Goal: Entertainment & Leisure: Consume media (video, audio)

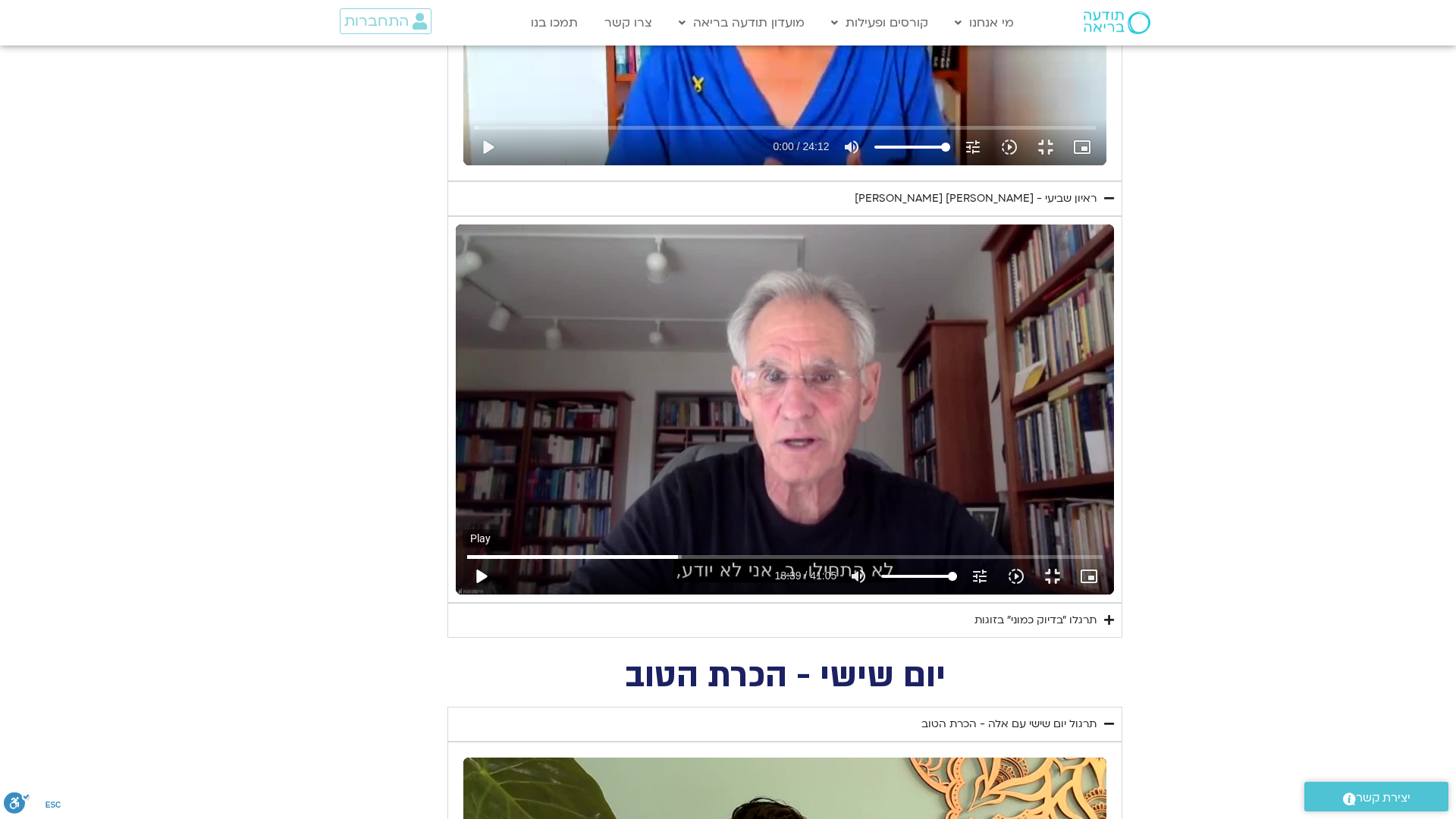
click at [462, 595] on button "play_arrow" at bounding box center [480, 576] width 36 height 36
click at [462, 595] on button "pause" at bounding box center [480, 576] width 36 height 36
click at [467, 562] on input "Seek" at bounding box center [785, 557] width 636 height 9
click at [462, 595] on button "play_arrow" at bounding box center [480, 576] width 36 height 36
click at [462, 595] on button "pause" at bounding box center [480, 576] width 36 height 36
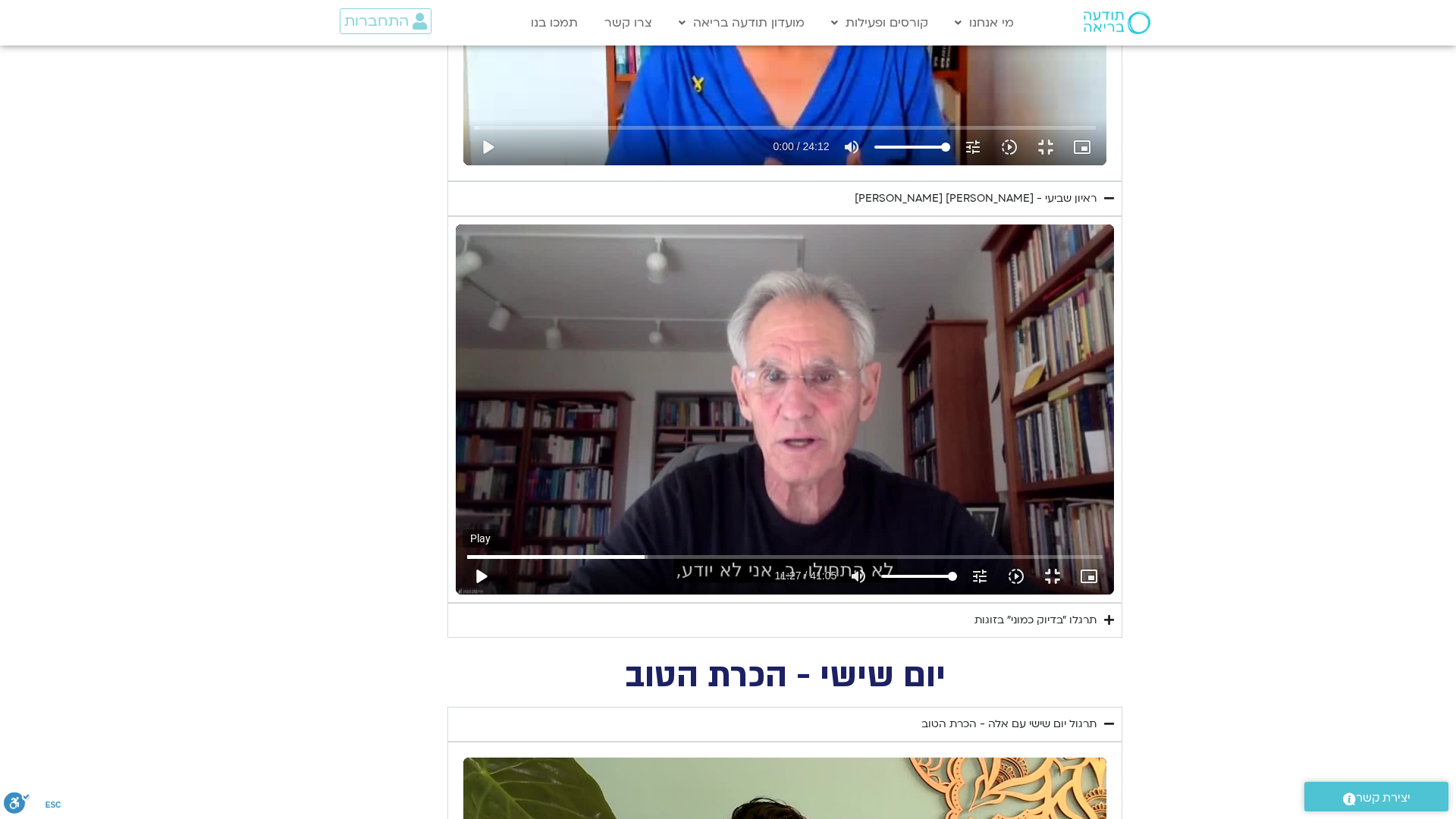
click at [462, 595] on button "play_arrow" at bounding box center [480, 576] width 36 height 36
click at [462, 595] on button "pause" at bounding box center [480, 576] width 36 height 36
click at [467, 562] on input "Seek" at bounding box center [785, 557] width 636 height 9
click at [462, 595] on button "play_arrow" at bounding box center [480, 576] width 36 height 36
click at [462, 595] on button "pause" at bounding box center [480, 576] width 36 height 36
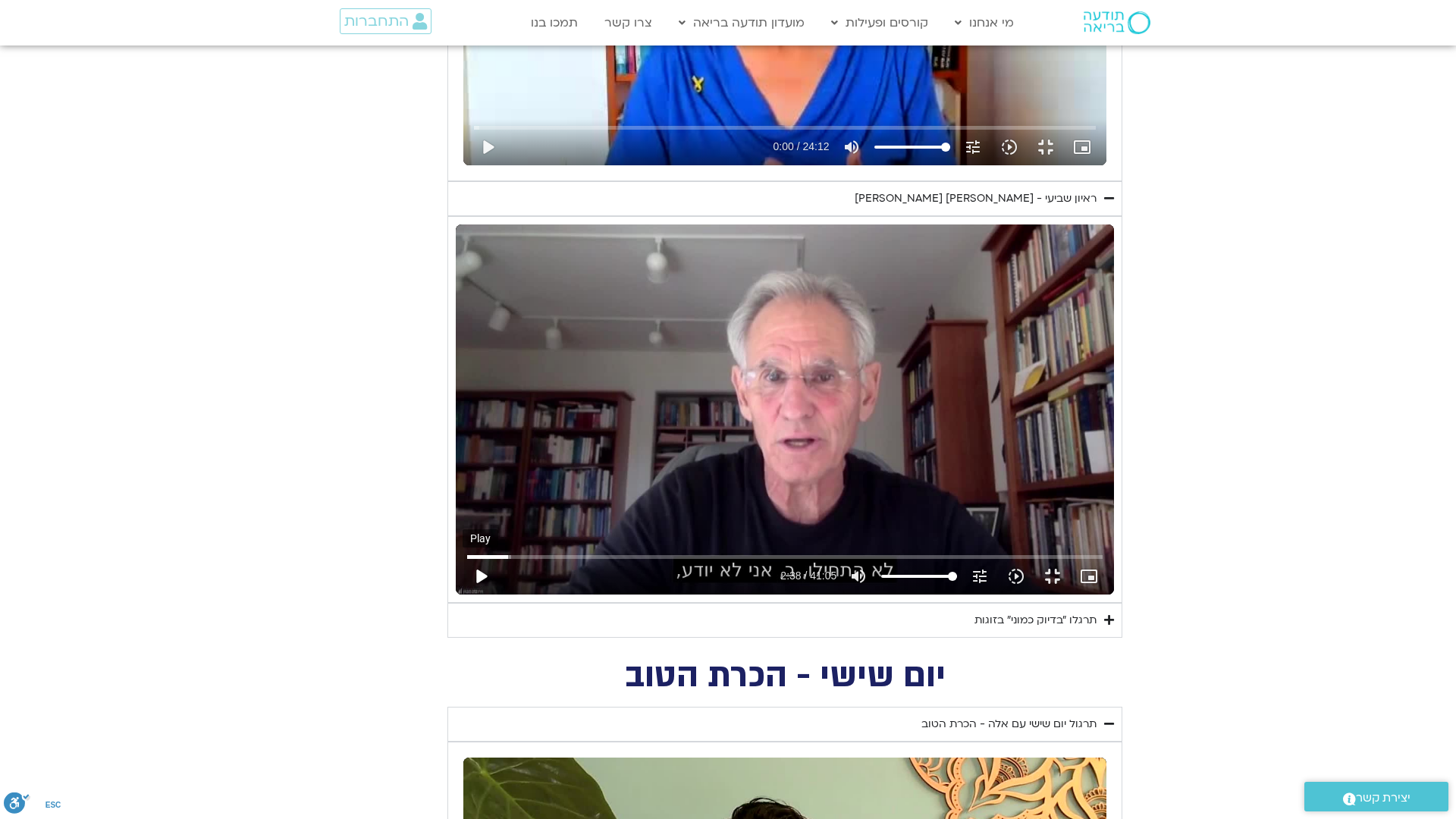
click at [462, 595] on button "play_arrow" at bounding box center [480, 576] width 36 height 36
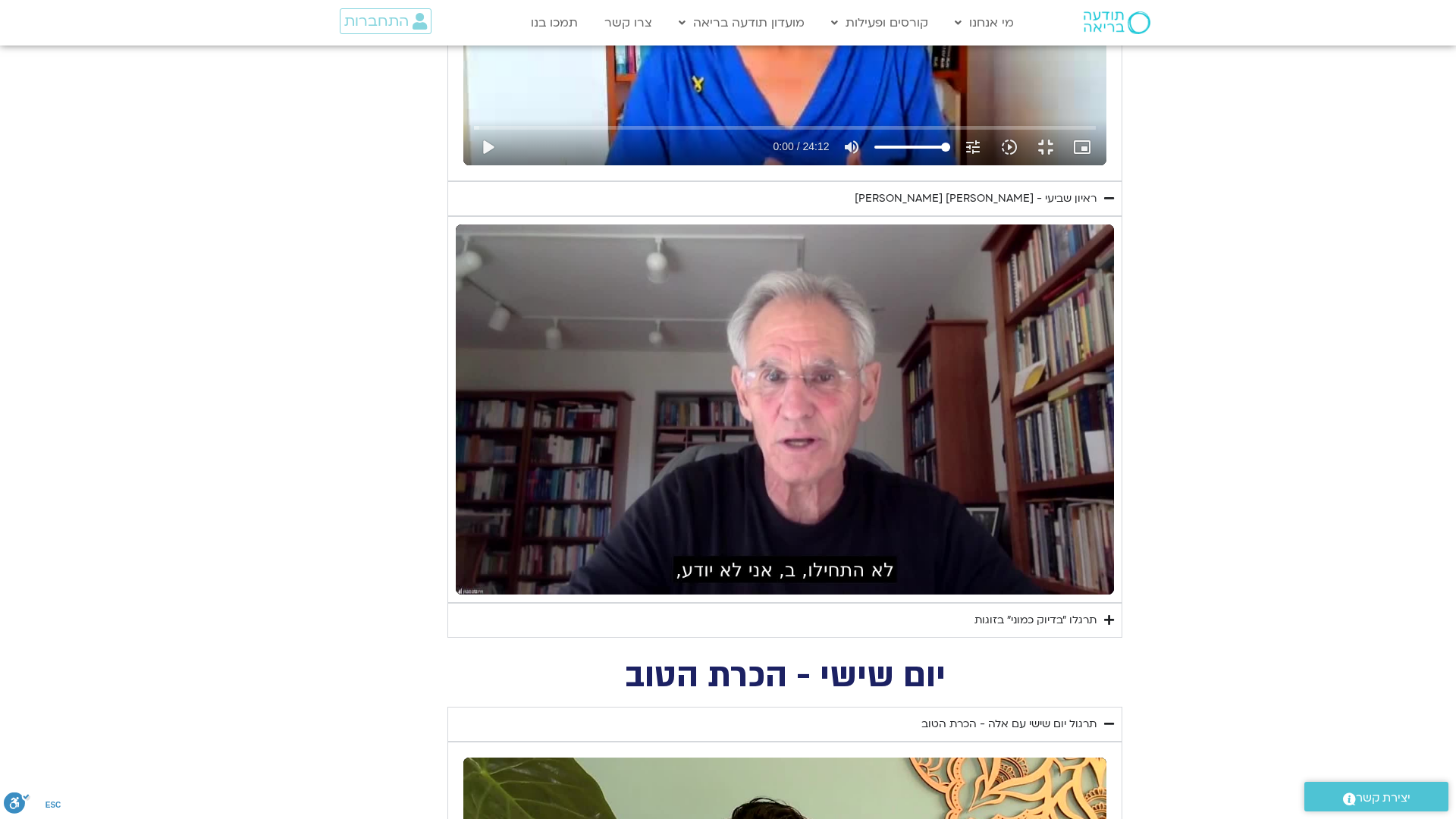
click at [462, 595] on button "pause" at bounding box center [480, 576] width 36 height 36
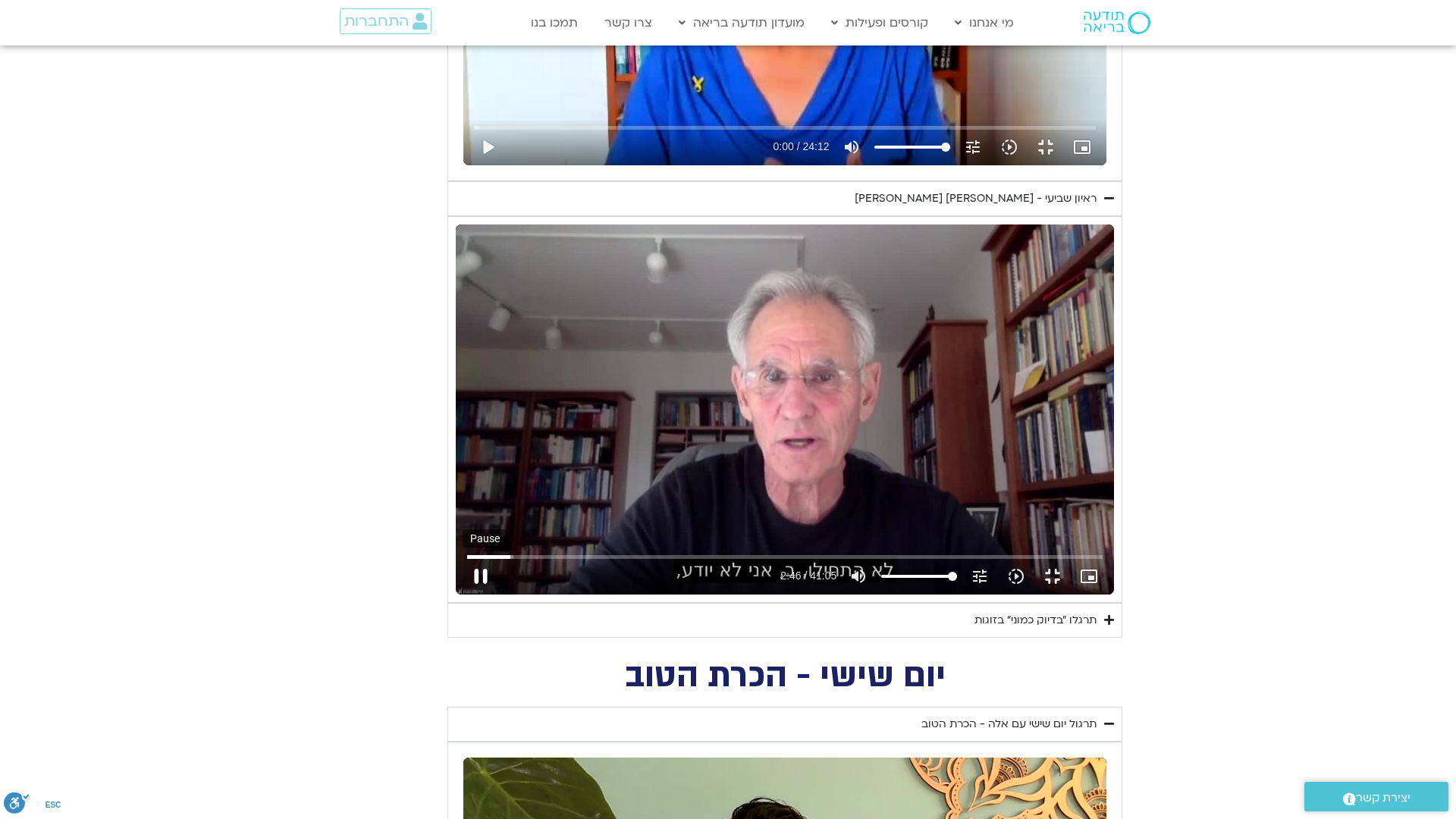
click at [462, 595] on button "pause" at bounding box center [480, 576] width 36 height 36
click at [462, 595] on button "play_arrow" at bounding box center [480, 576] width 36 height 36
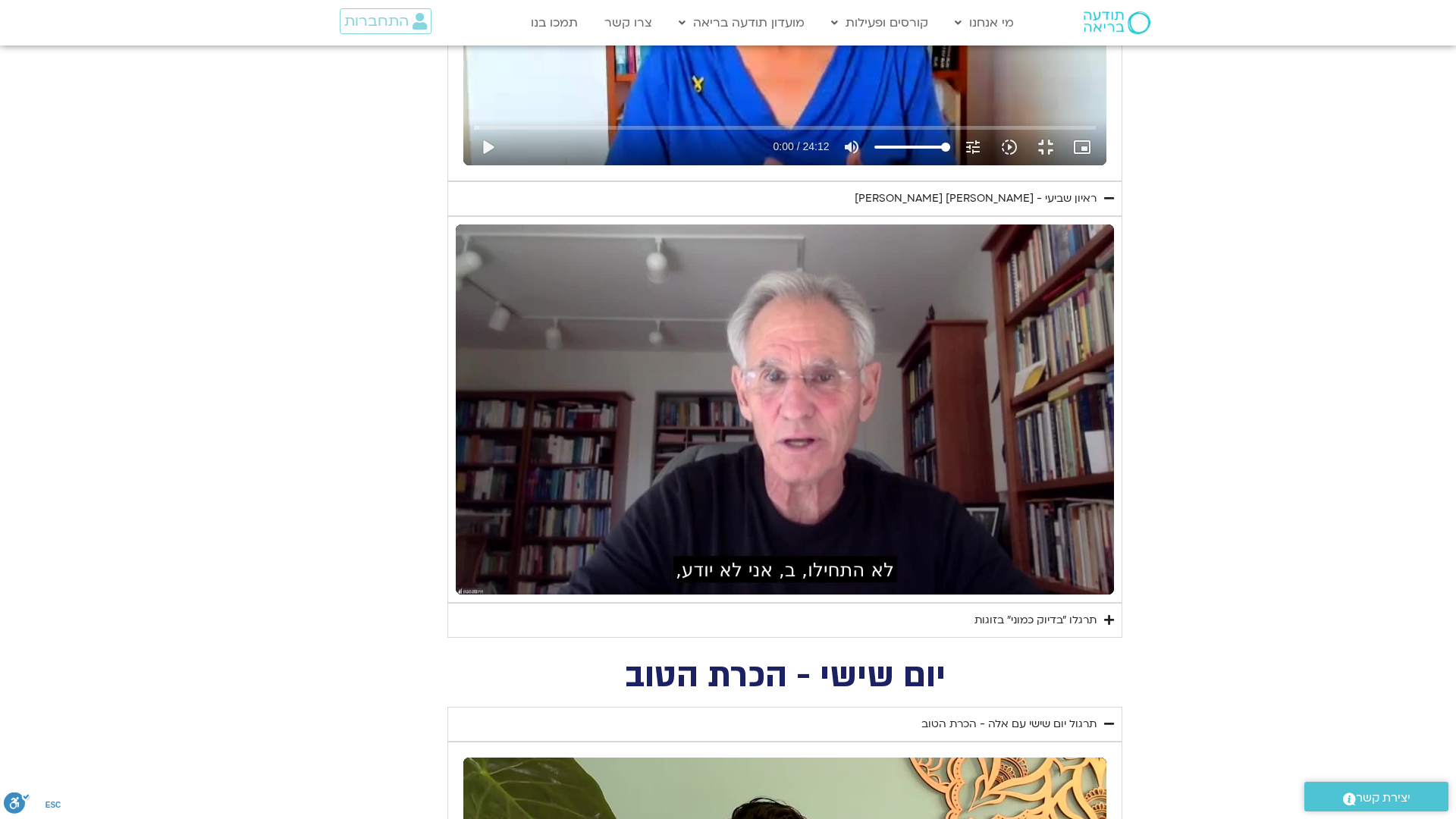
click at [462, 595] on button "pause" at bounding box center [480, 576] width 36 height 36
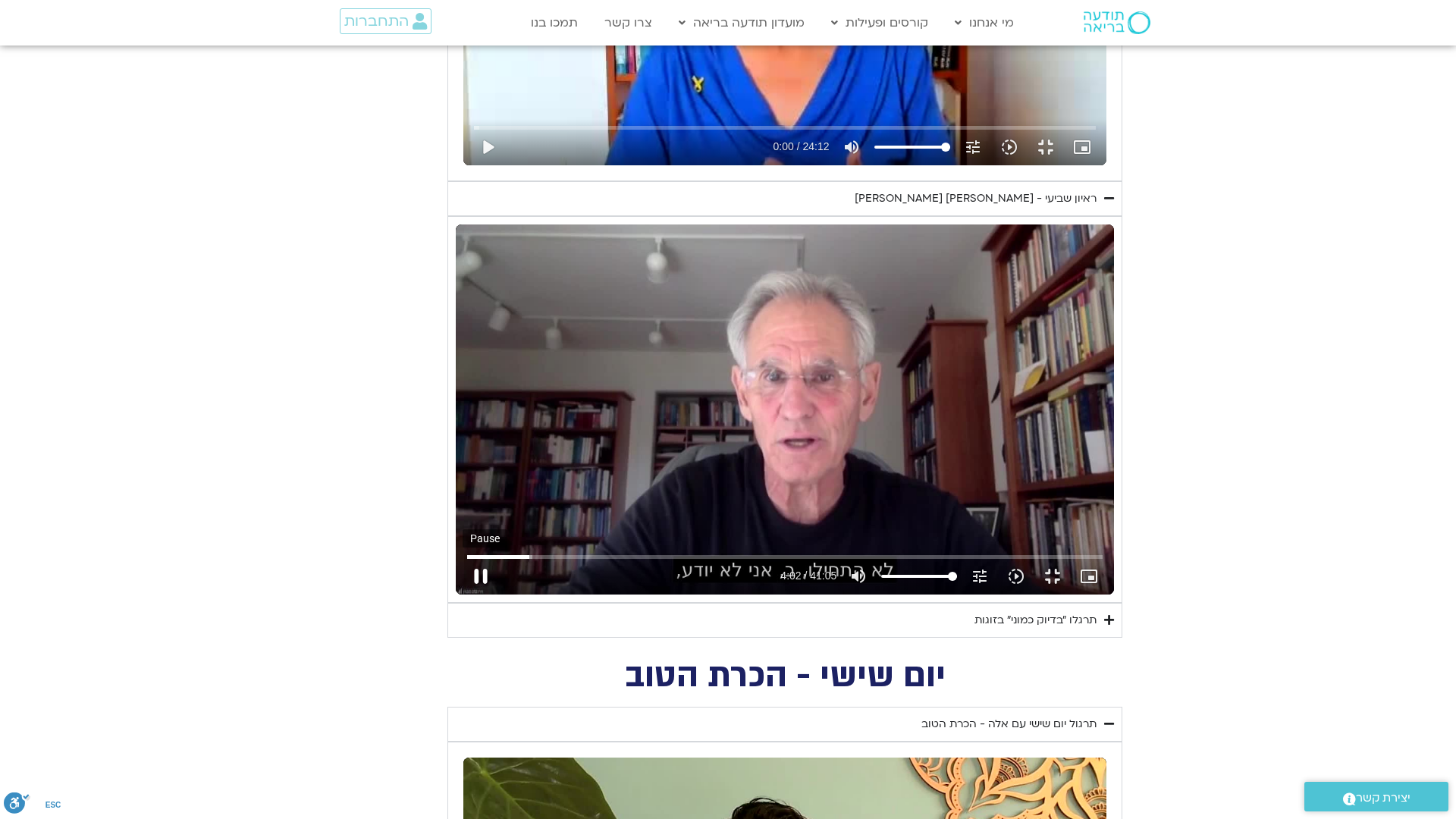
click at [462, 595] on button "pause" at bounding box center [480, 576] width 36 height 36
click at [462, 595] on button "play_arrow" at bounding box center [480, 576] width 36 height 36
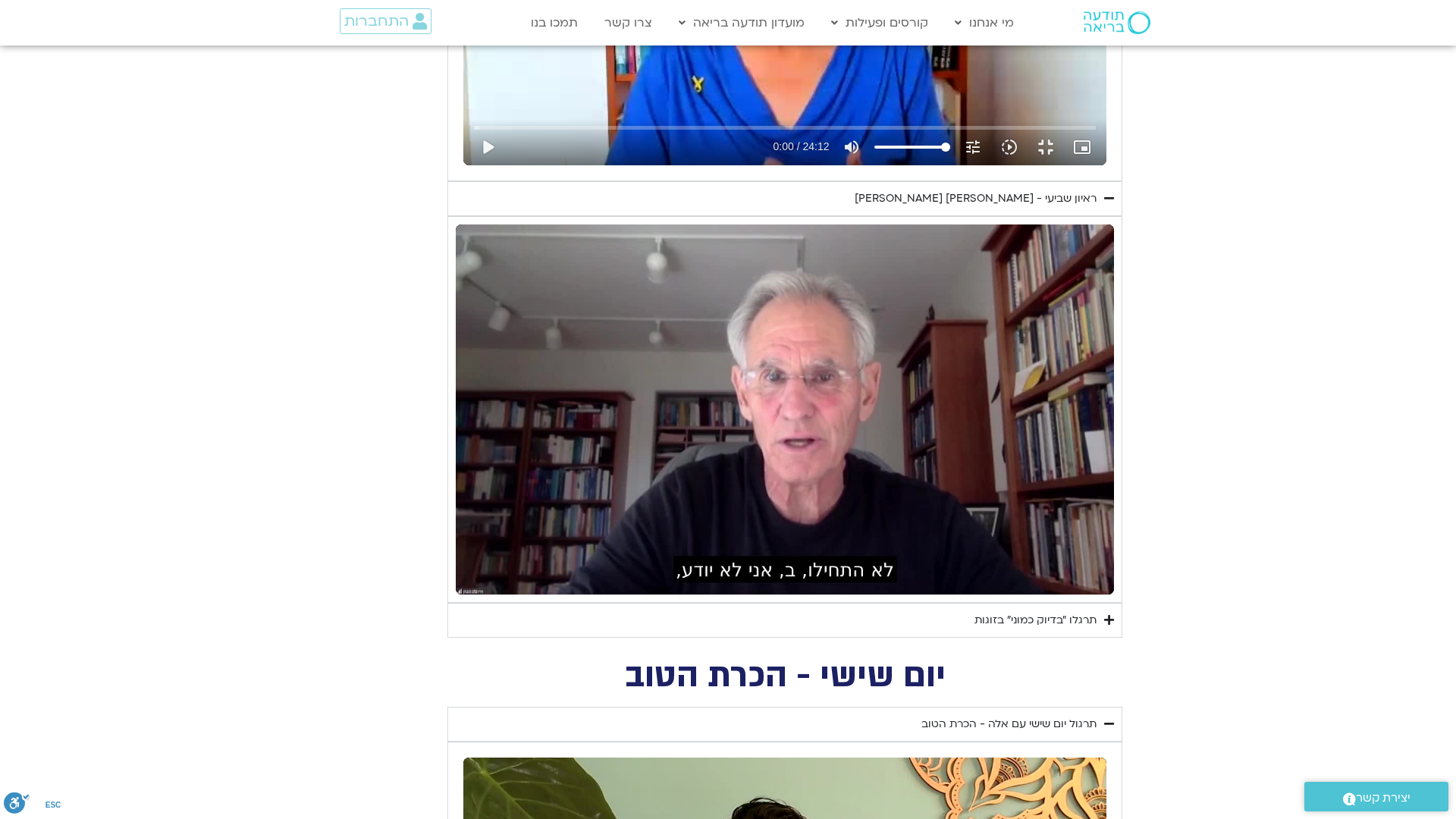
click at [462, 595] on button "pause" at bounding box center [480, 576] width 36 height 36
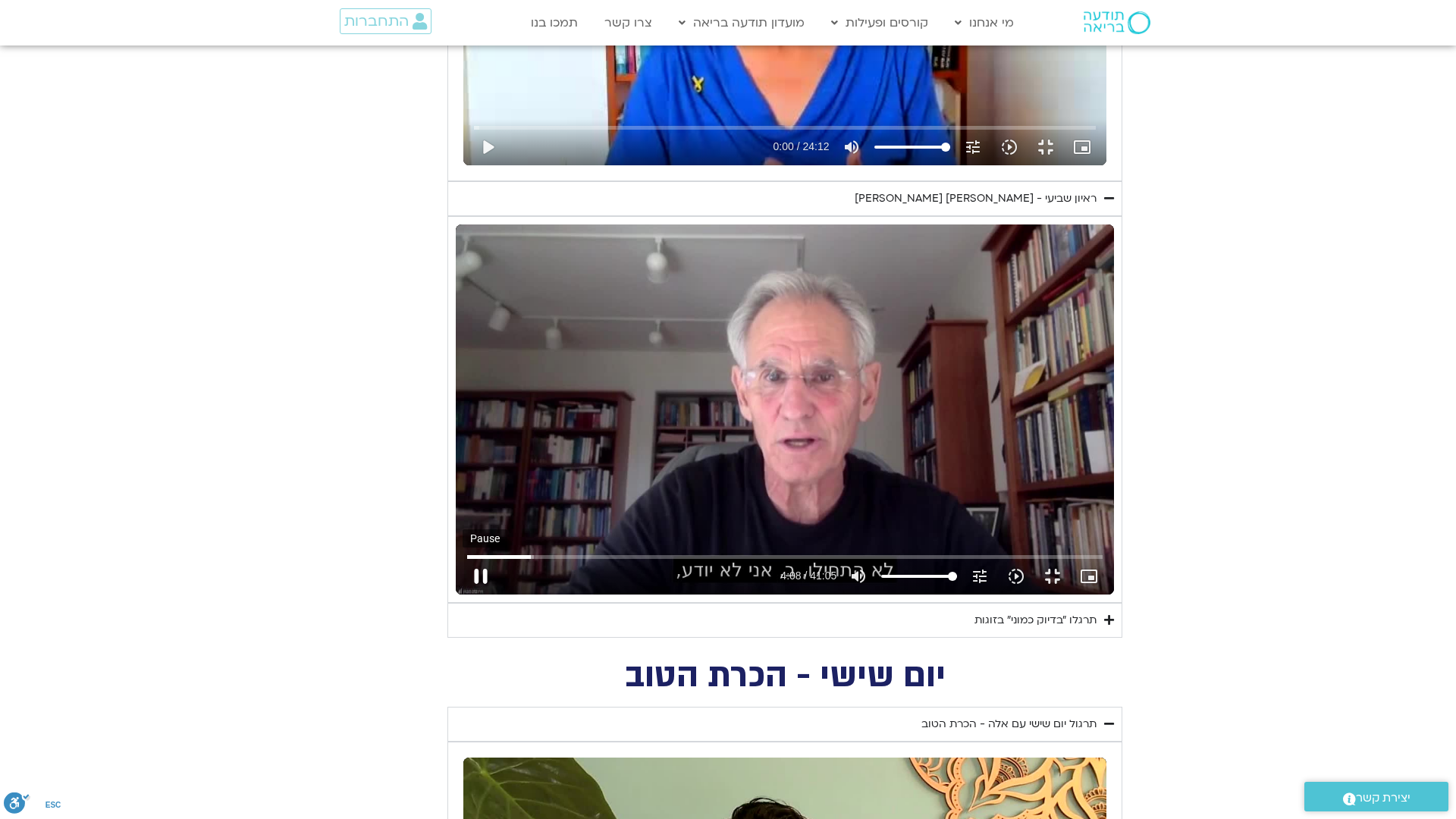
click at [462, 595] on button "pause" at bounding box center [480, 576] width 36 height 36
click at [462, 595] on button "play_arrow" at bounding box center [480, 576] width 36 height 36
click at [462, 595] on button "pause" at bounding box center [480, 576] width 36 height 36
click at [462, 595] on button "play_arrow" at bounding box center [480, 576] width 36 height 36
click at [462, 595] on button "pause" at bounding box center [480, 576] width 36 height 36
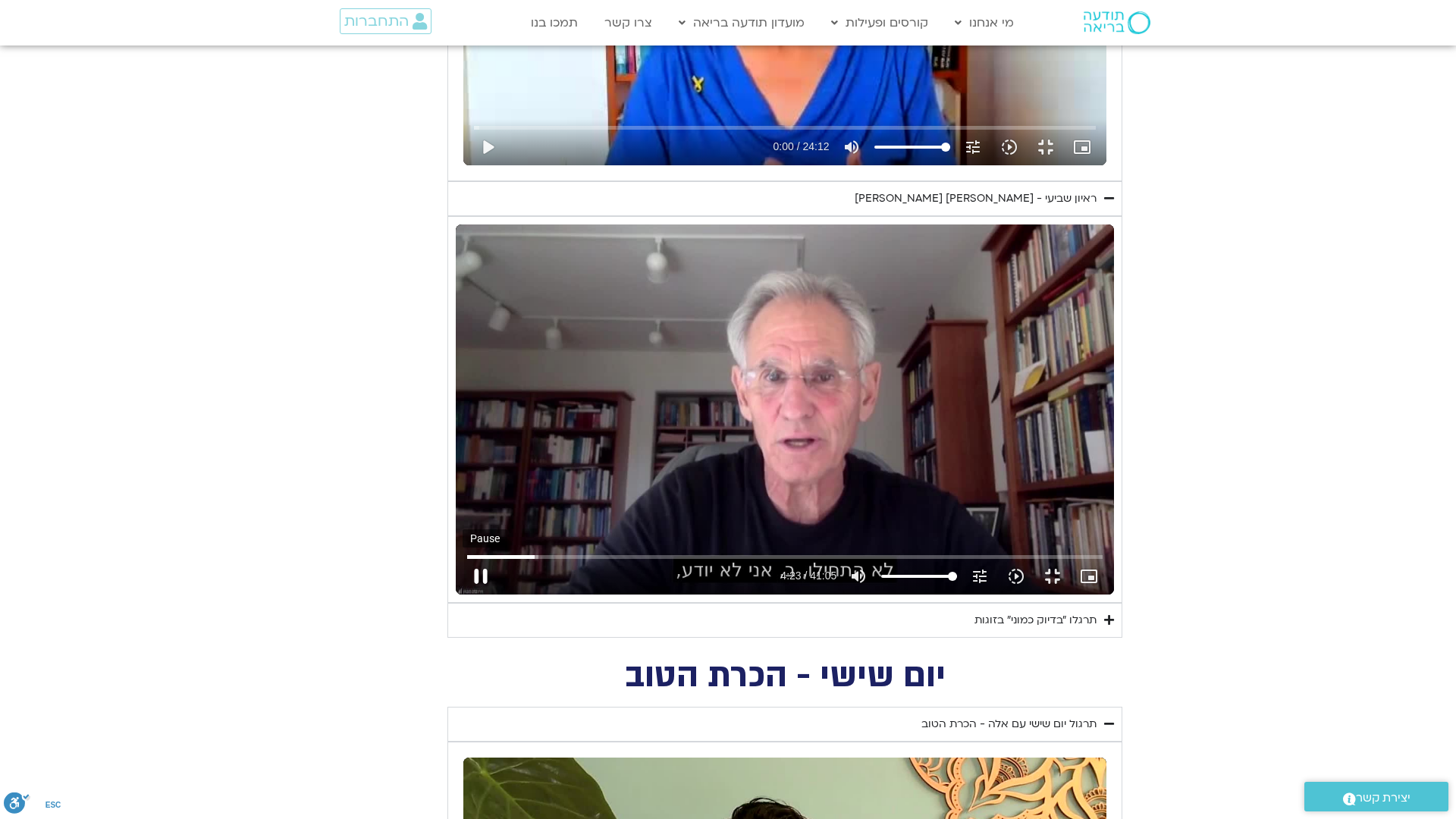
click at [462, 595] on button "pause" at bounding box center [480, 576] width 36 height 36
click at [462, 595] on button "play_arrow" at bounding box center [480, 576] width 36 height 36
click at [462, 595] on button "pause" at bounding box center [480, 576] width 36 height 36
click at [462, 595] on button "play_arrow" at bounding box center [480, 576] width 36 height 36
click at [462, 595] on button "pause" at bounding box center [480, 576] width 36 height 36
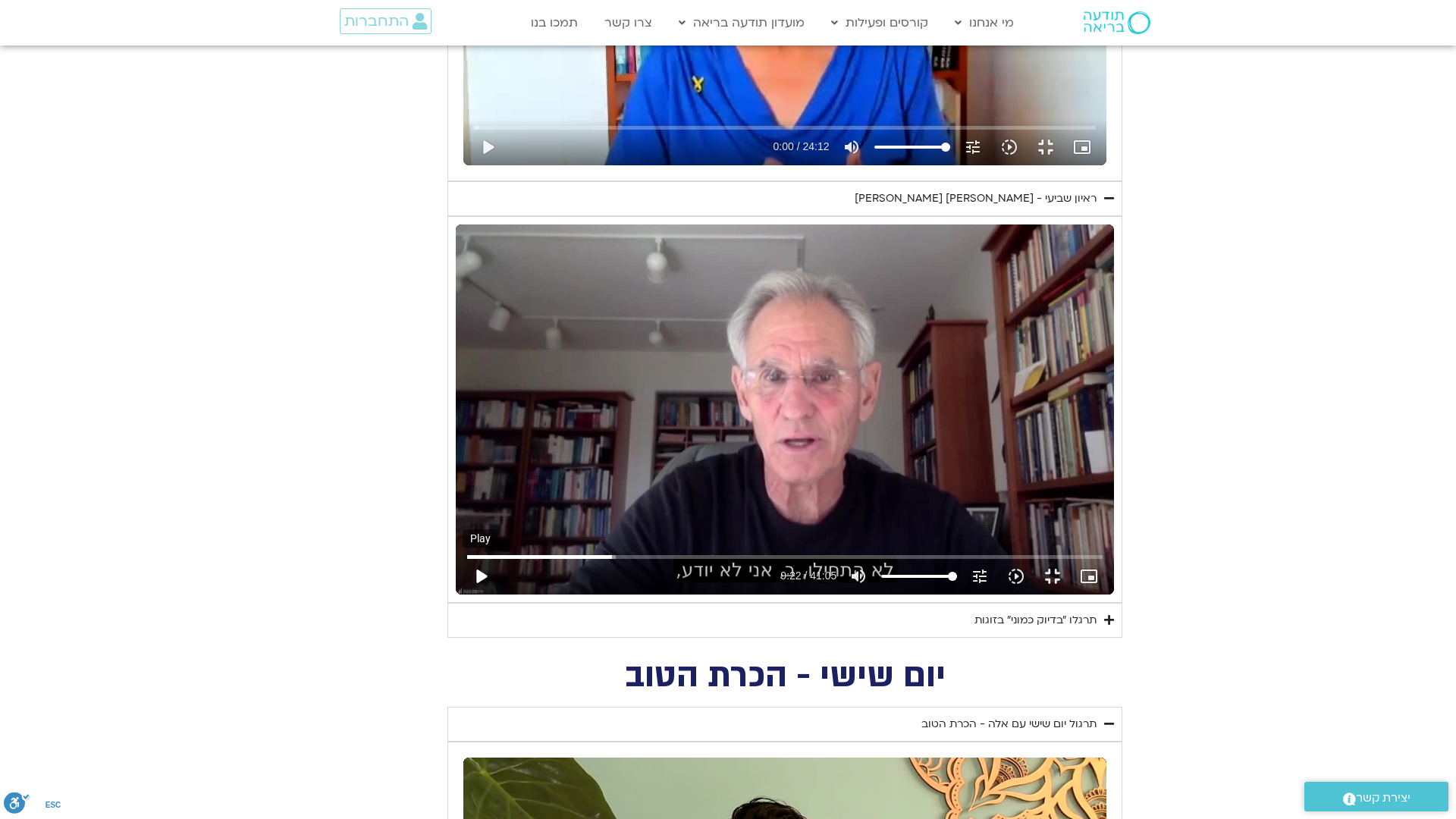
click at [462, 595] on button "play_arrow" at bounding box center [480, 576] width 36 height 36
click at [462, 595] on button "pause" at bounding box center [480, 576] width 36 height 36
click at [462, 595] on button "play_arrow" at bounding box center [480, 576] width 36 height 36
click at [462, 595] on button "pause" at bounding box center [480, 576] width 36 height 36
click at [462, 595] on button "play_arrow" at bounding box center [480, 576] width 36 height 36
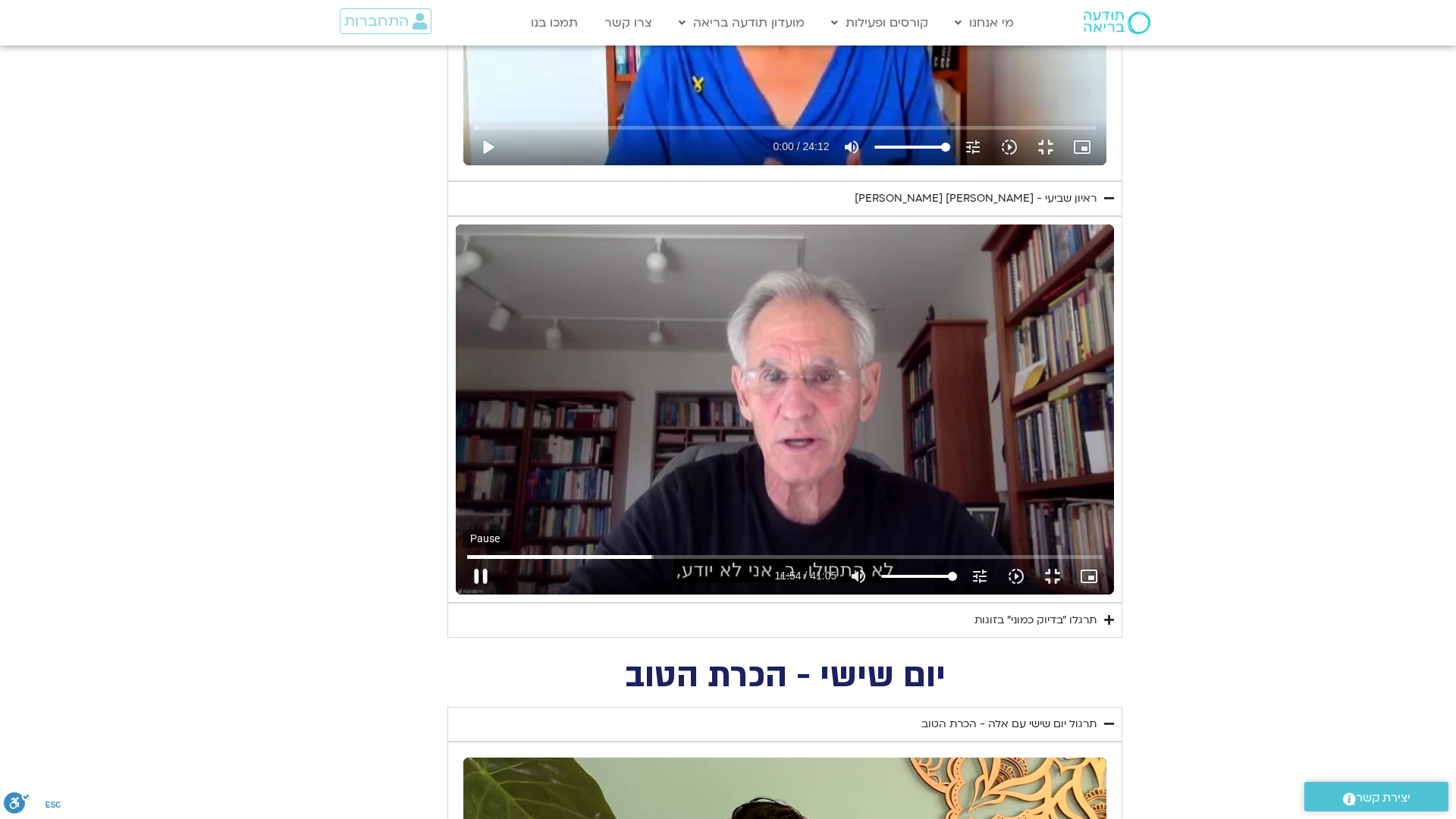
click at [462, 595] on button "pause" at bounding box center [480, 576] width 36 height 36
click at [467, 562] on input "Seek" at bounding box center [785, 557] width 636 height 9
click at [462, 595] on button "play_arrow" at bounding box center [480, 576] width 36 height 36
click at [462, 595] on button "pause" at bounding box center [480, 576] width 36 height 36
click at [467, 562] on input "Seek" at bounding box center [785, 557] width 636 height 9
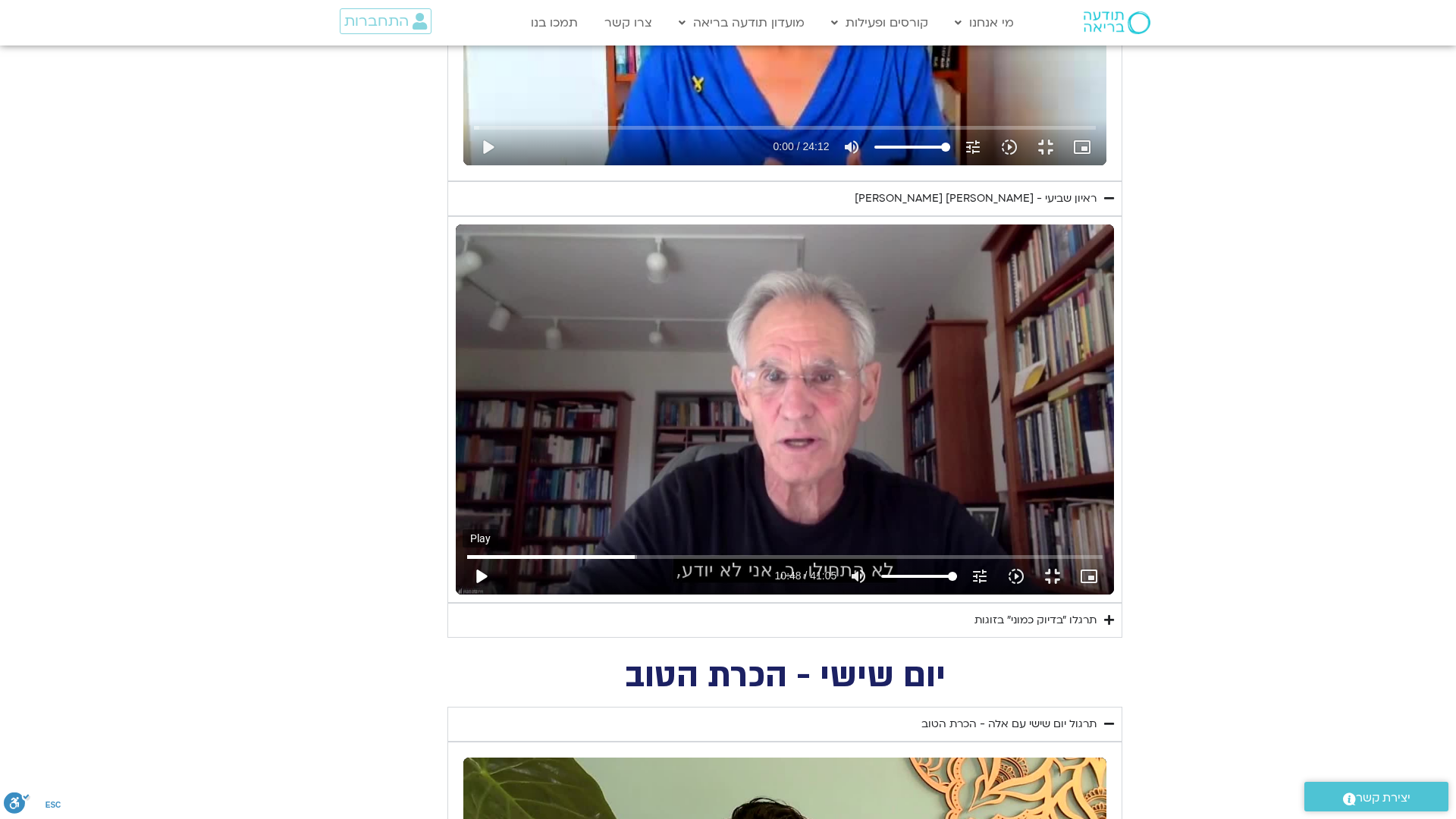
click at [462, 595] on button "play_arrow" at bounding box center [480, 576] width 36 height 36
click at [622, 562] on input "Seek" at bounding box center [785, 557] width 636 height 9
click at [462, 595] on button "pause" at bounding box center [480, 576] width 36 height 36
click at [462, 595] on button "play_arrow" at bounding box center [480, 576] width 36 height 36
click at [462, 595] on button "pause" at bounding box center [480, 576] width 36 height 36
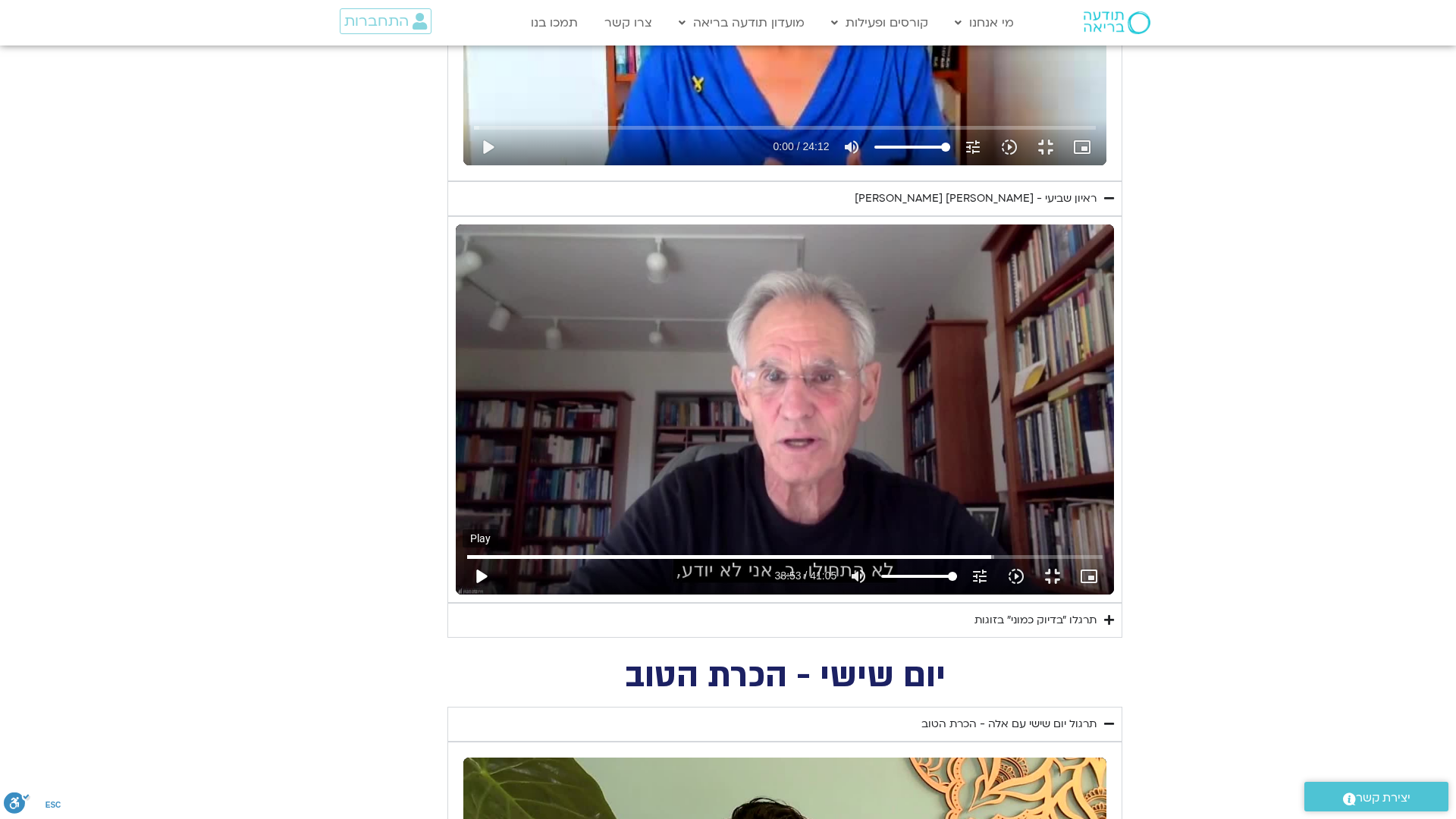
click at [462, 595] on button "play_arrow" at bounding box center [480, 576] width 36 height 36
type input "2356.724579"
click at [1107, 595] on button "picture_in_picture_alt Picture-in-Picture Off" at bounding box center [1089, 576] width 36 height 36
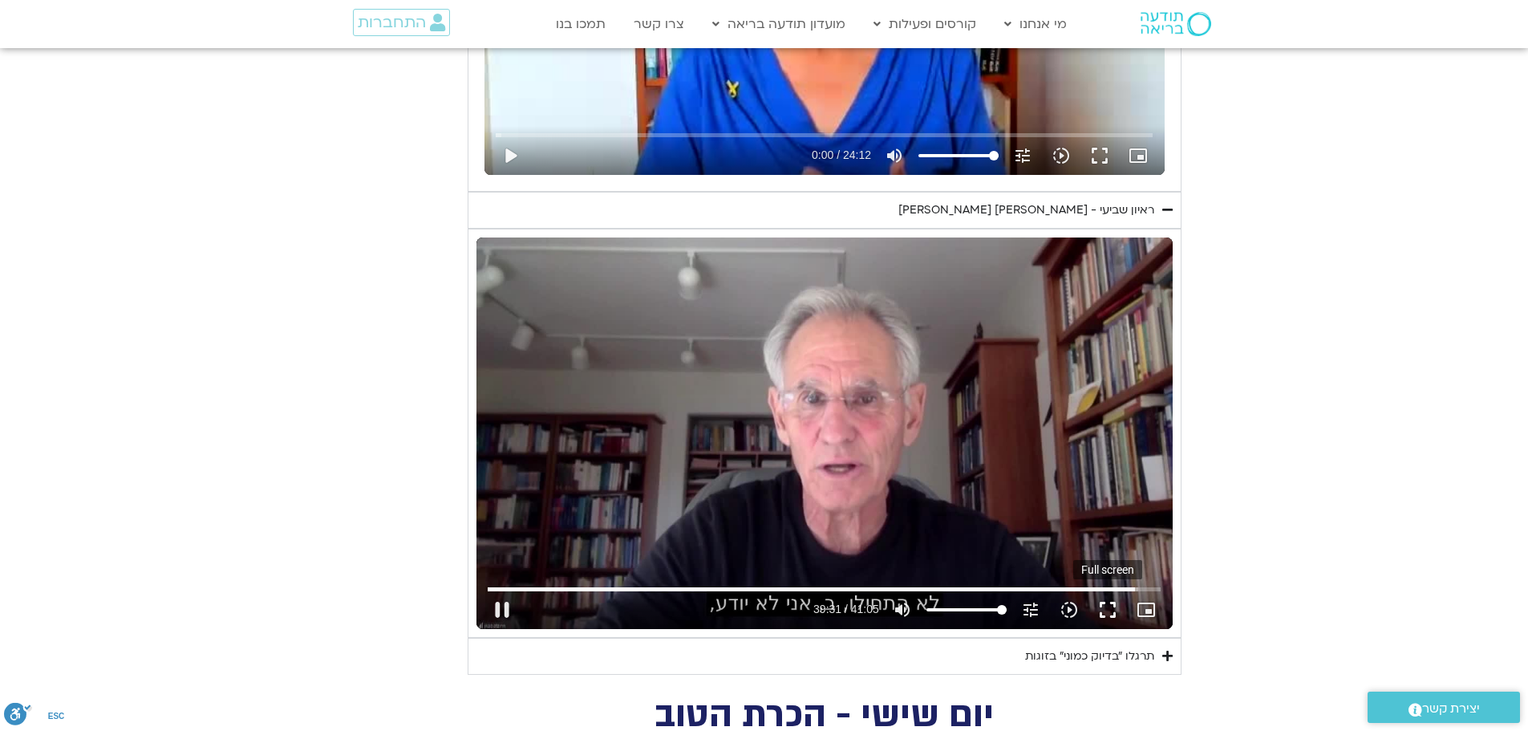
click at [1107, 614] on button "fullscreen" at bounding box center [1107, 609] width 38 height 38
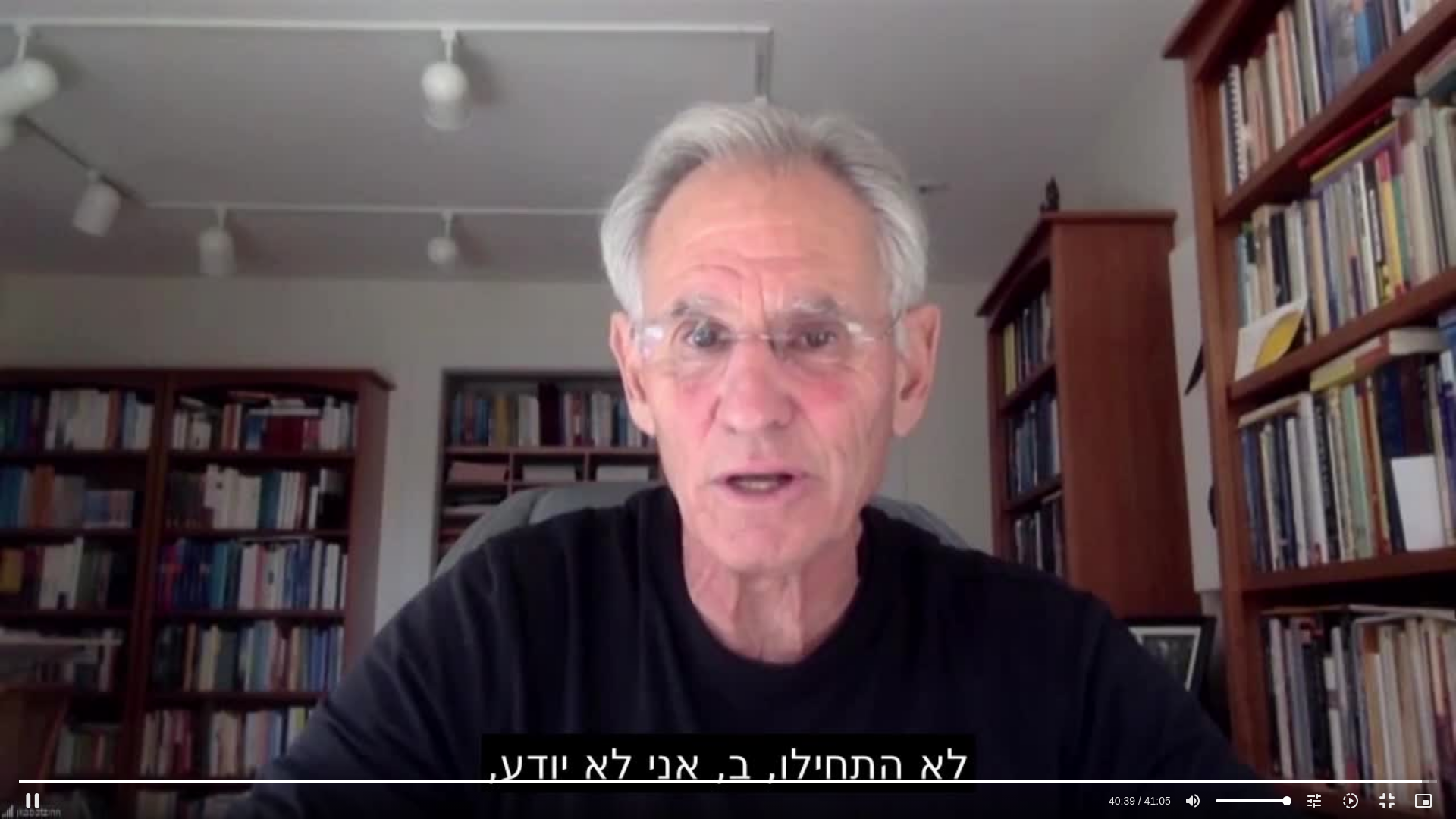
click at [852, 572] on div "Skip Ad 35:06 pause 40:39 / 41:05 volume_up Mute tune Resolution Auto 720p slow…" at bounding box center [728, 410] width 1456 height 819
click at [41, 805] on button "play_arrow" at bounding box center [32, 801] width 36 height 36
type input "2465.266667"
click at [1423, 798] on icon "picture_in_picture_alt" at bounding box center [1423, 800] width 18 height 18
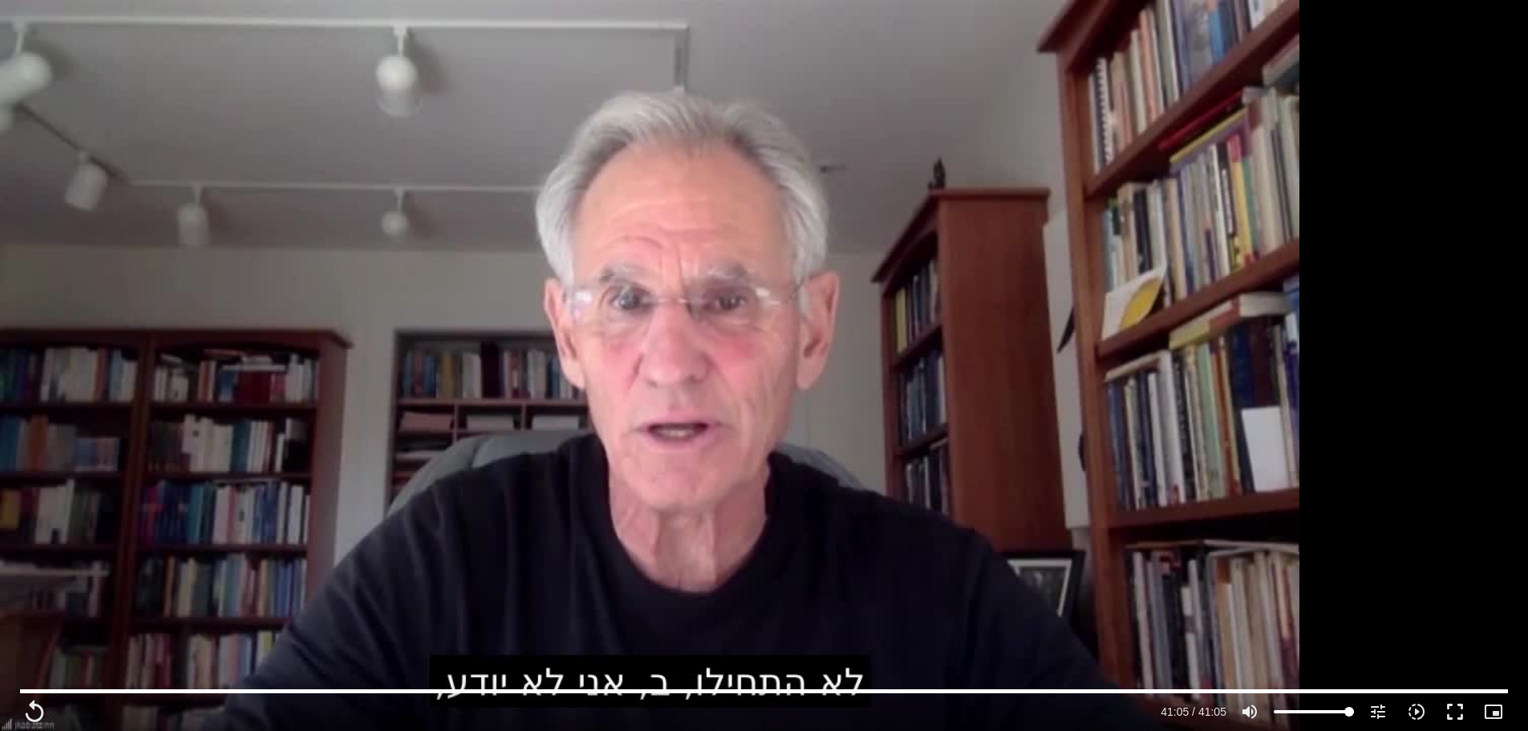
scroll to position [1203, 0]
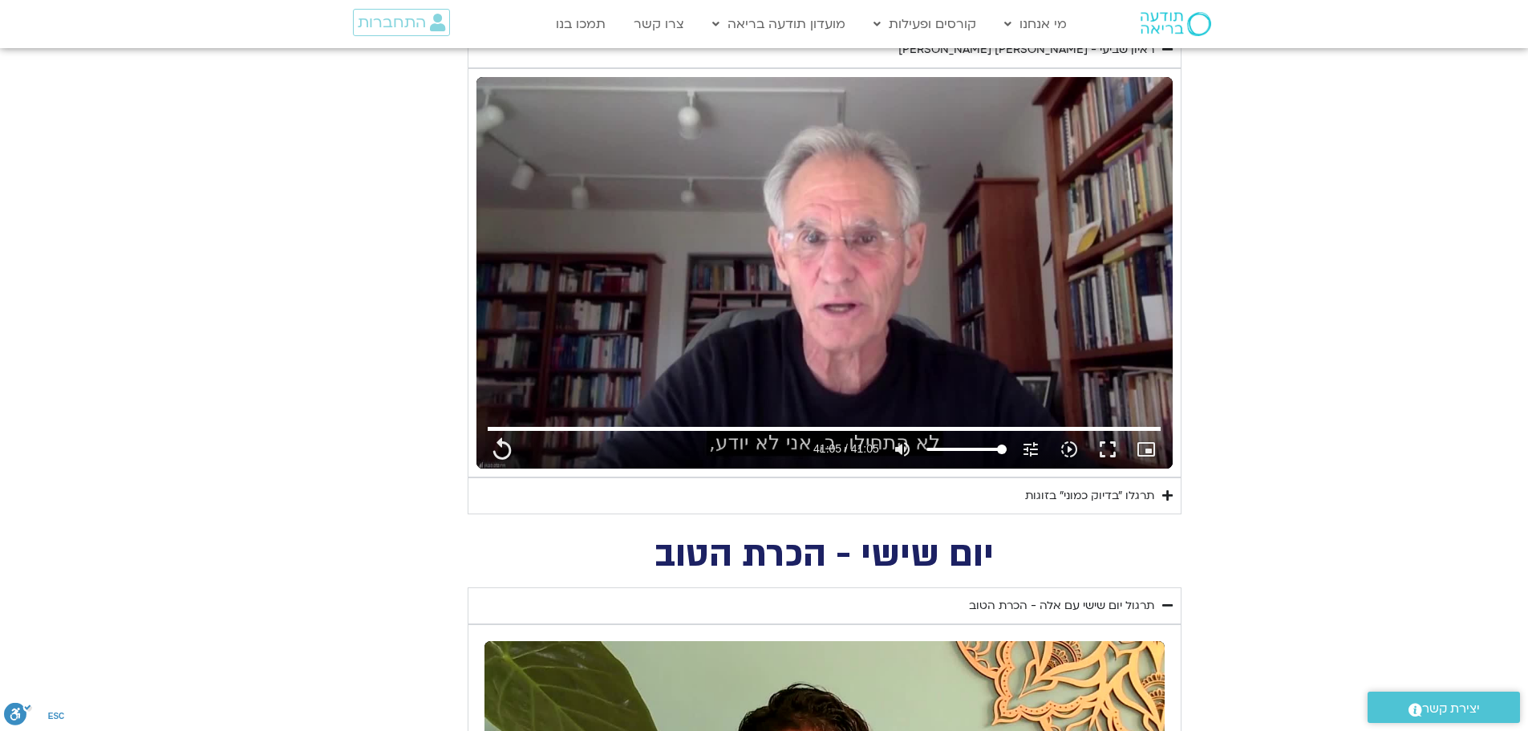
click at [1077, 497] on div "תרגלו ״בדיוק כמוני״ בזוגות" at bounding box center [1089, 495] width 129 height 19
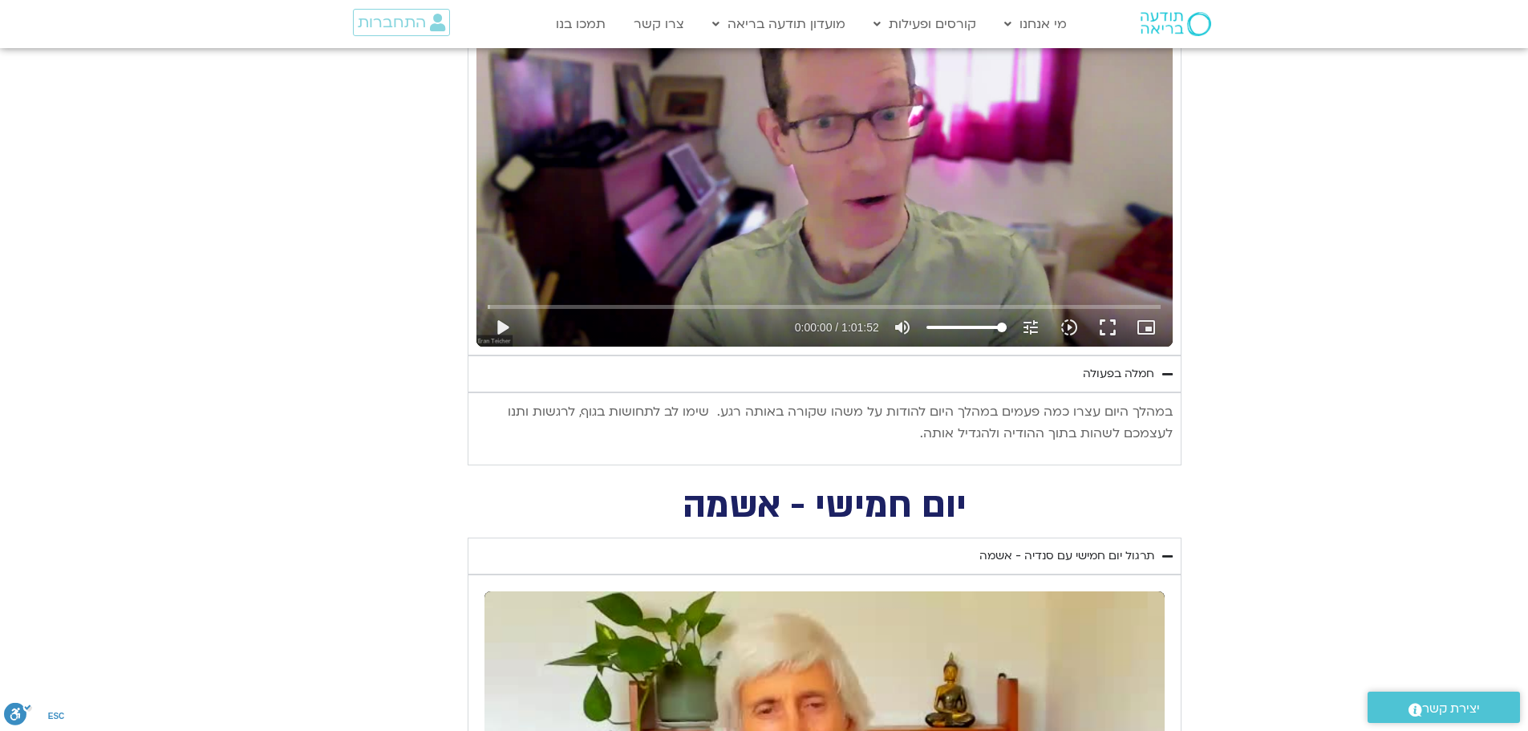
scroll to position [3208, 0]
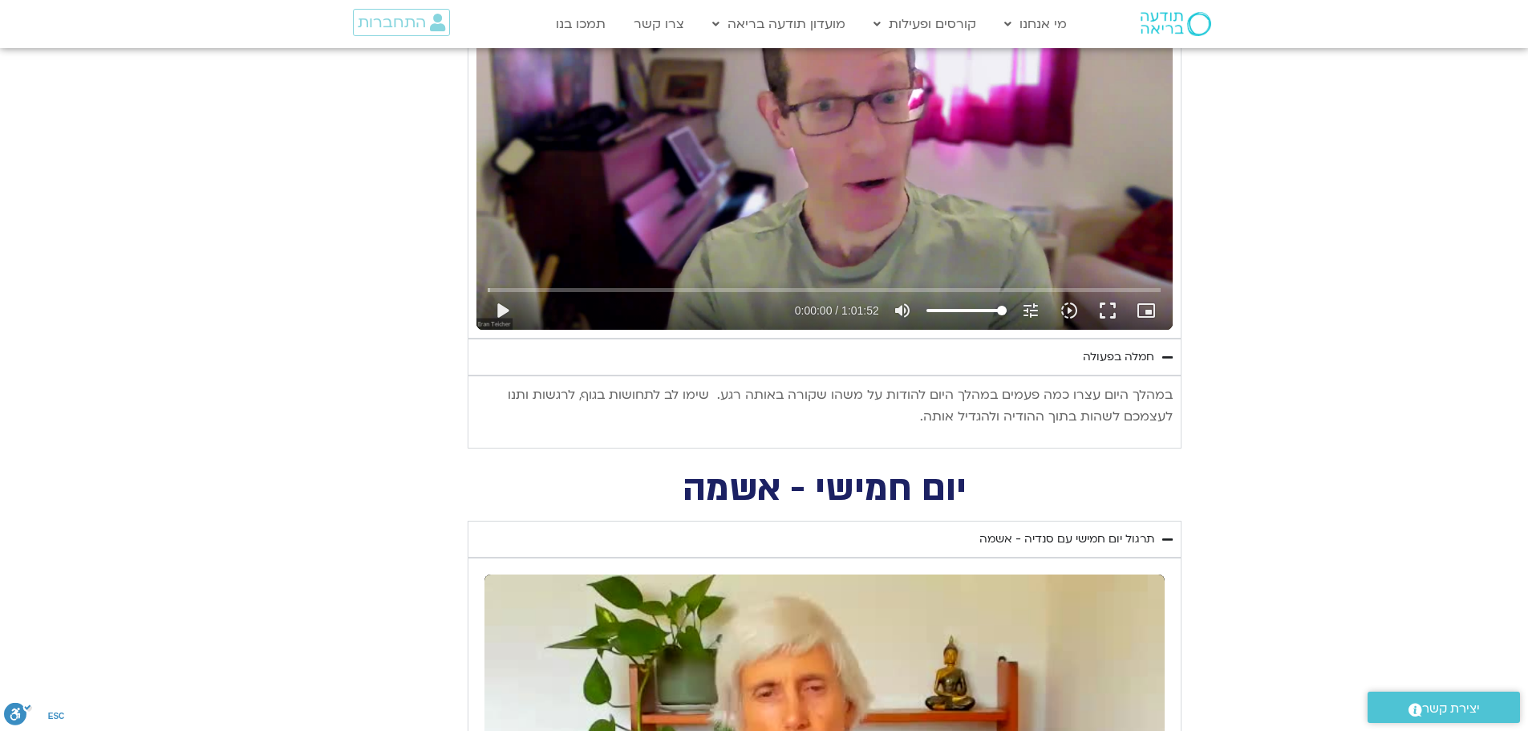
click at [1125, 358] on div "חמלה בפעולה" at bounding box center [1118, 356] width 71 height 19
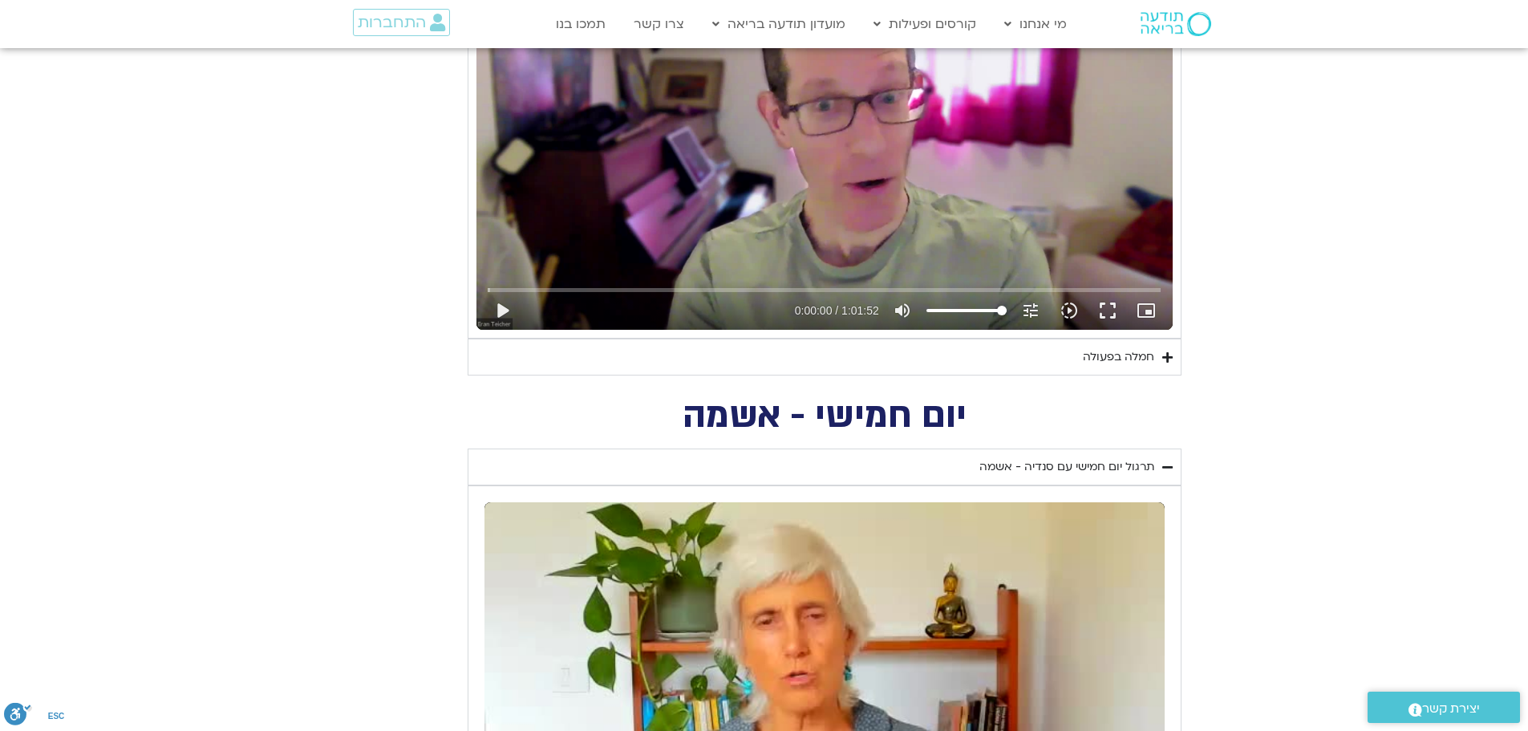
click at [1125, 358] on div "חמלה בפעולה" at bounding box center [1118, 356] width 71 height 19
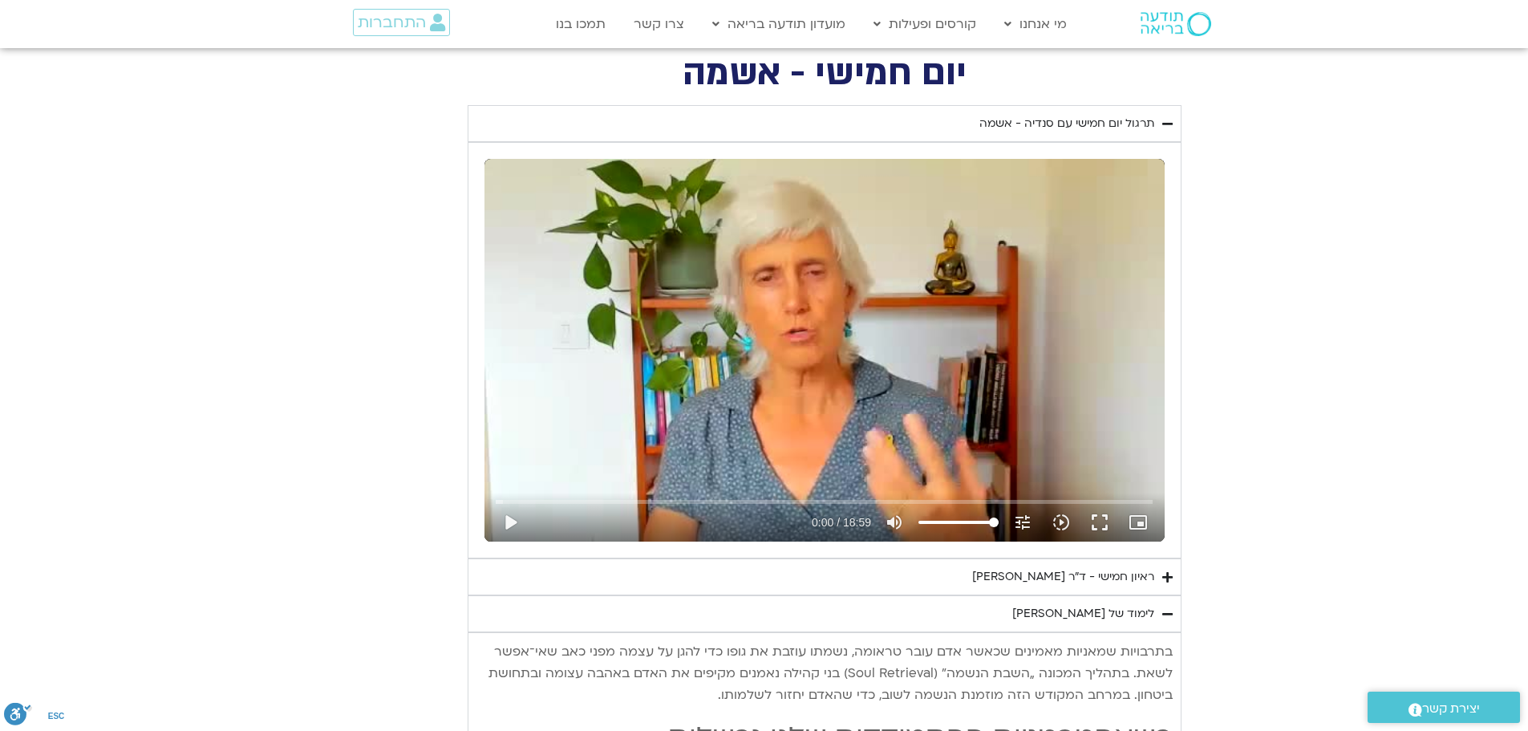
scroll to position [3770, 0]
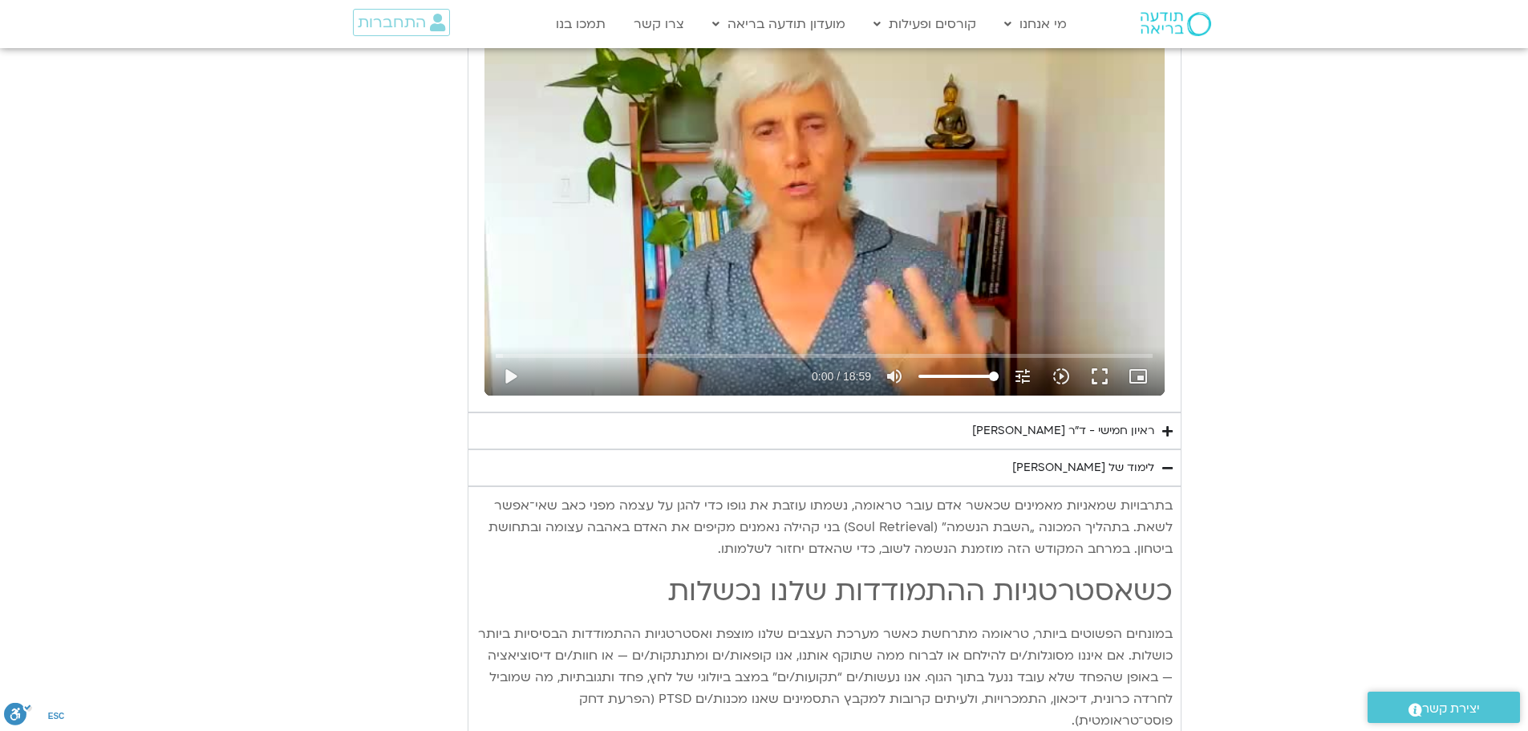
click at [1116, 475] on div "לימוד של [PERSON_NAME]" at bounding box center [1083, 467] width 142 height 19
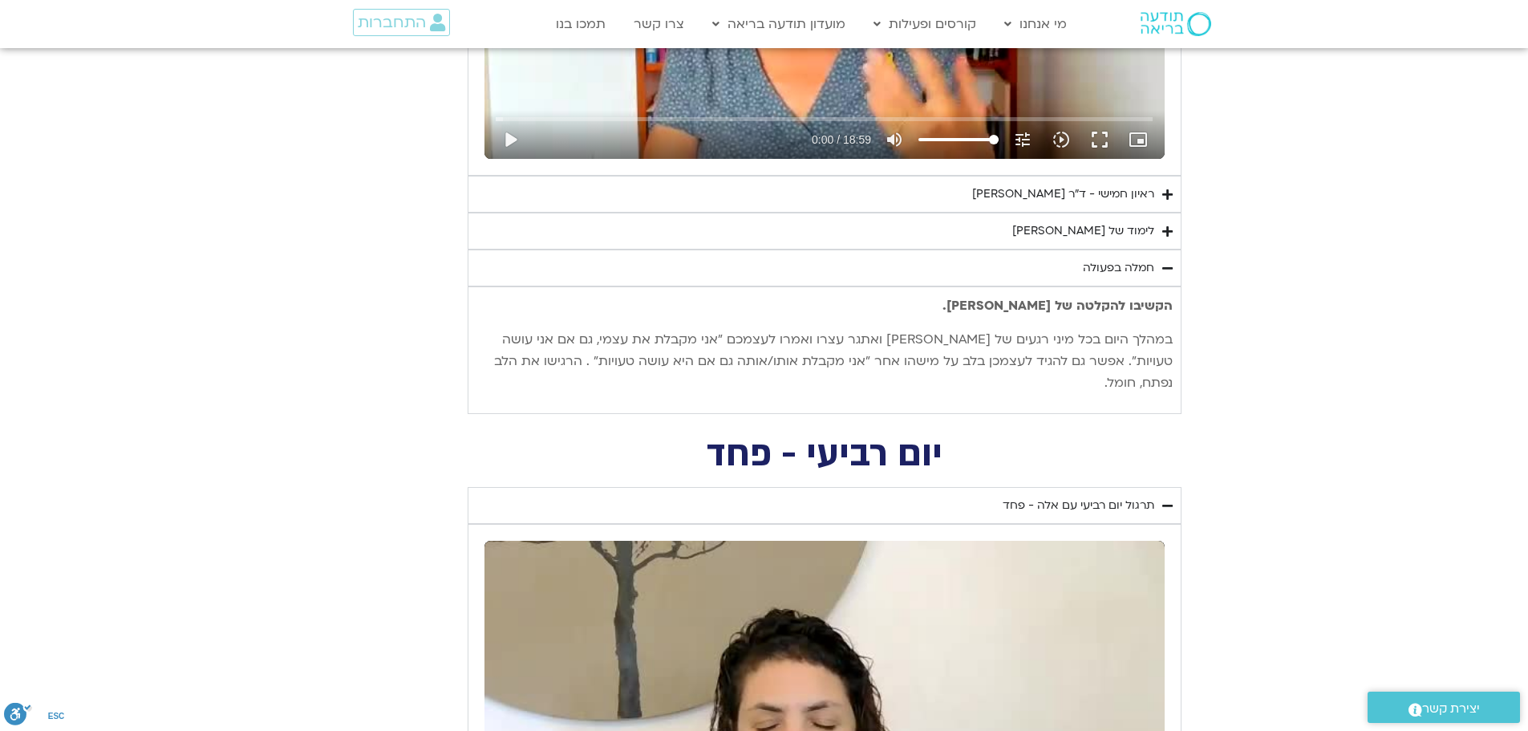
scroll to position [4010, 0]
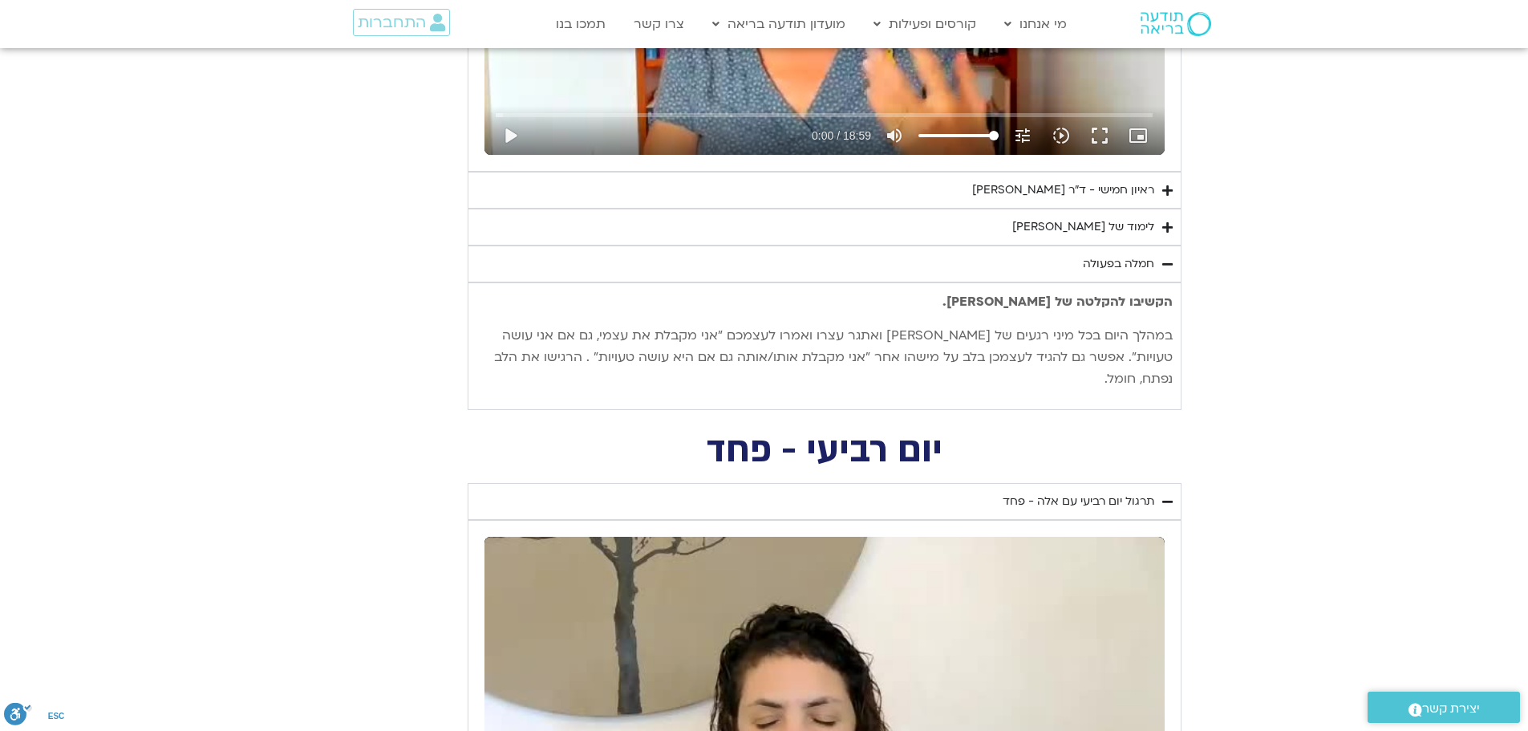
click at [1119, 265] on div "חמלה בפעולה" at bounding box center [1118, 263] width 71 height 19
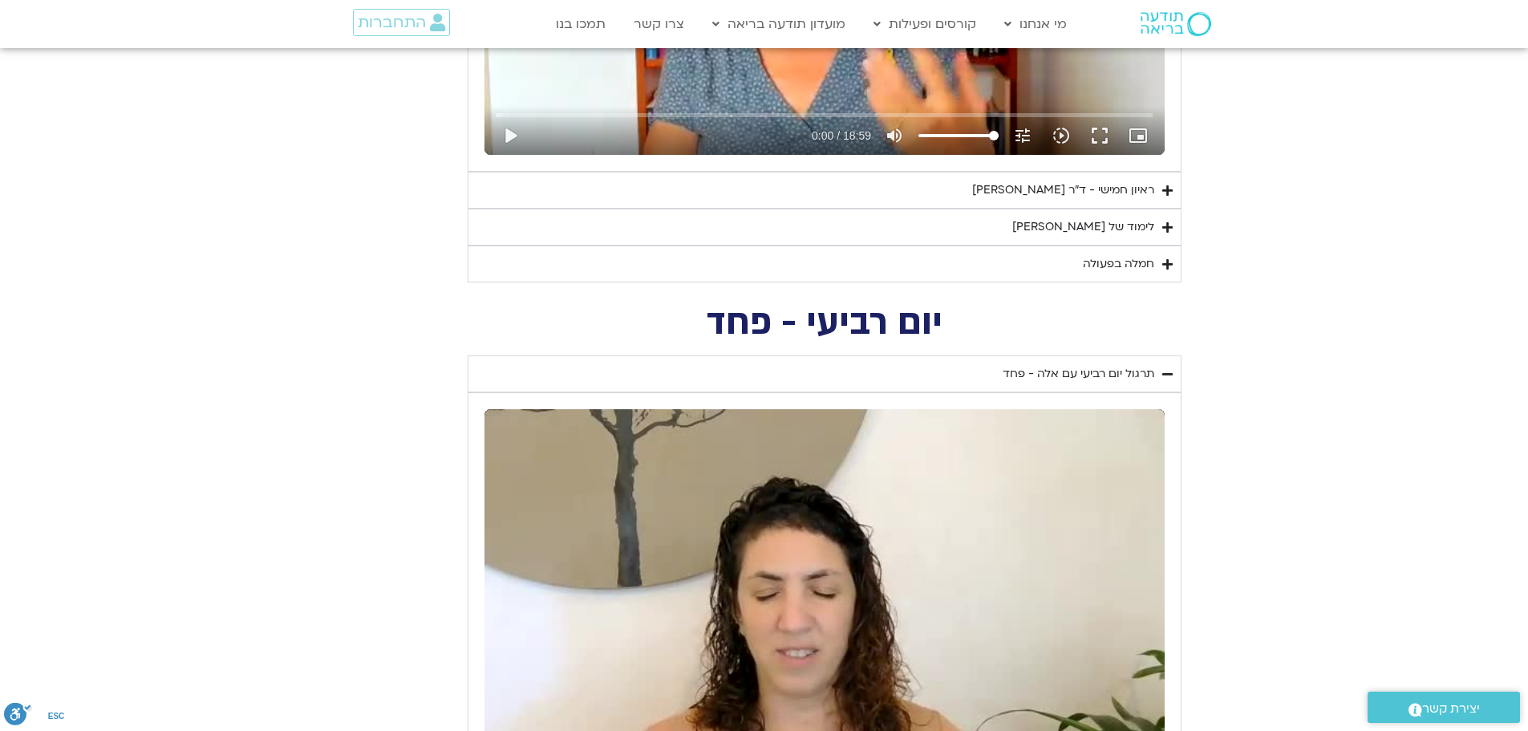
click at [1119, 265] on div "חמלה בפעולה" at bounding box center [1118, 263] width 71 height 19
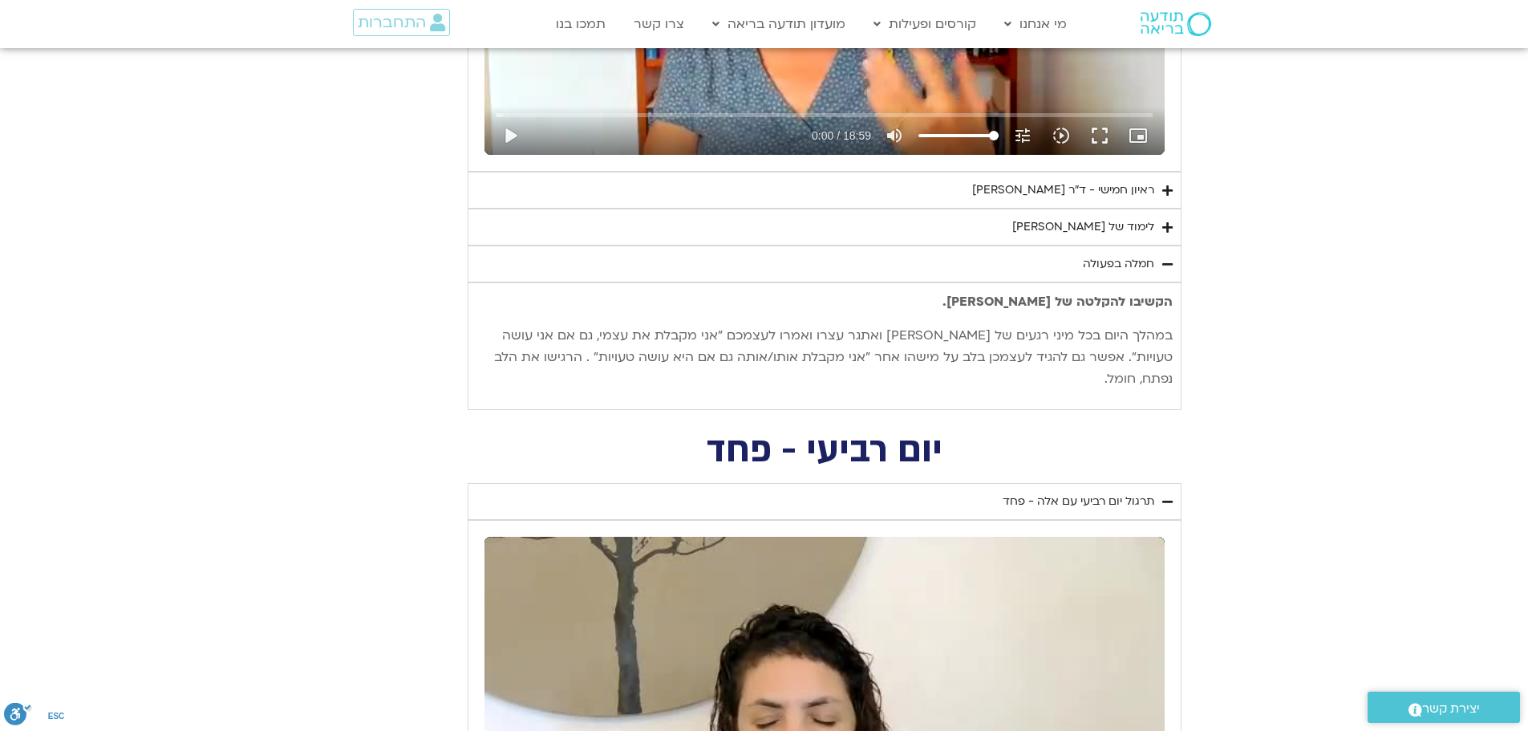
click at [1134, 229] on div "לימוד של [PERSON_NAME]" at bounding box center [1083, 226] width 142 height 19
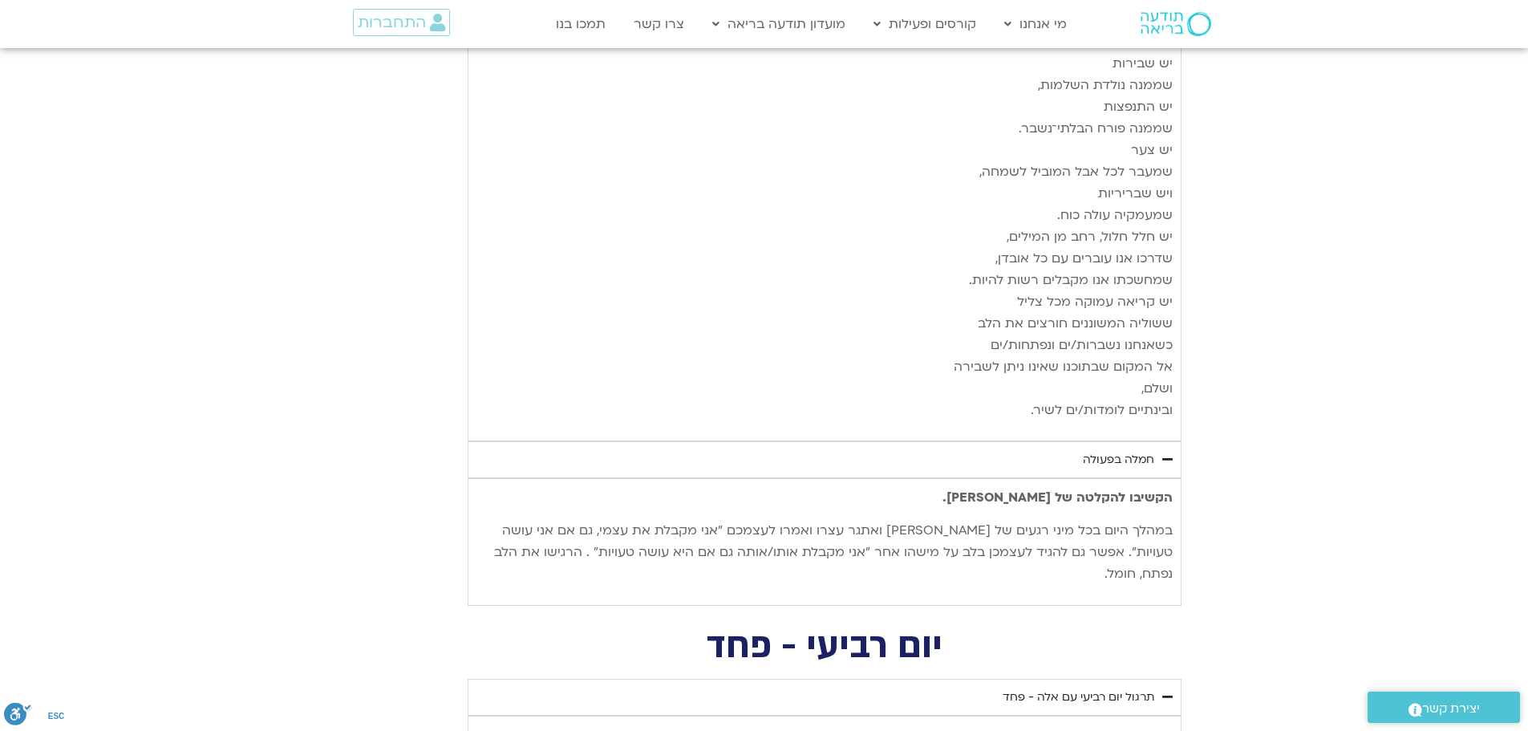
scroll to position [5454, 0]
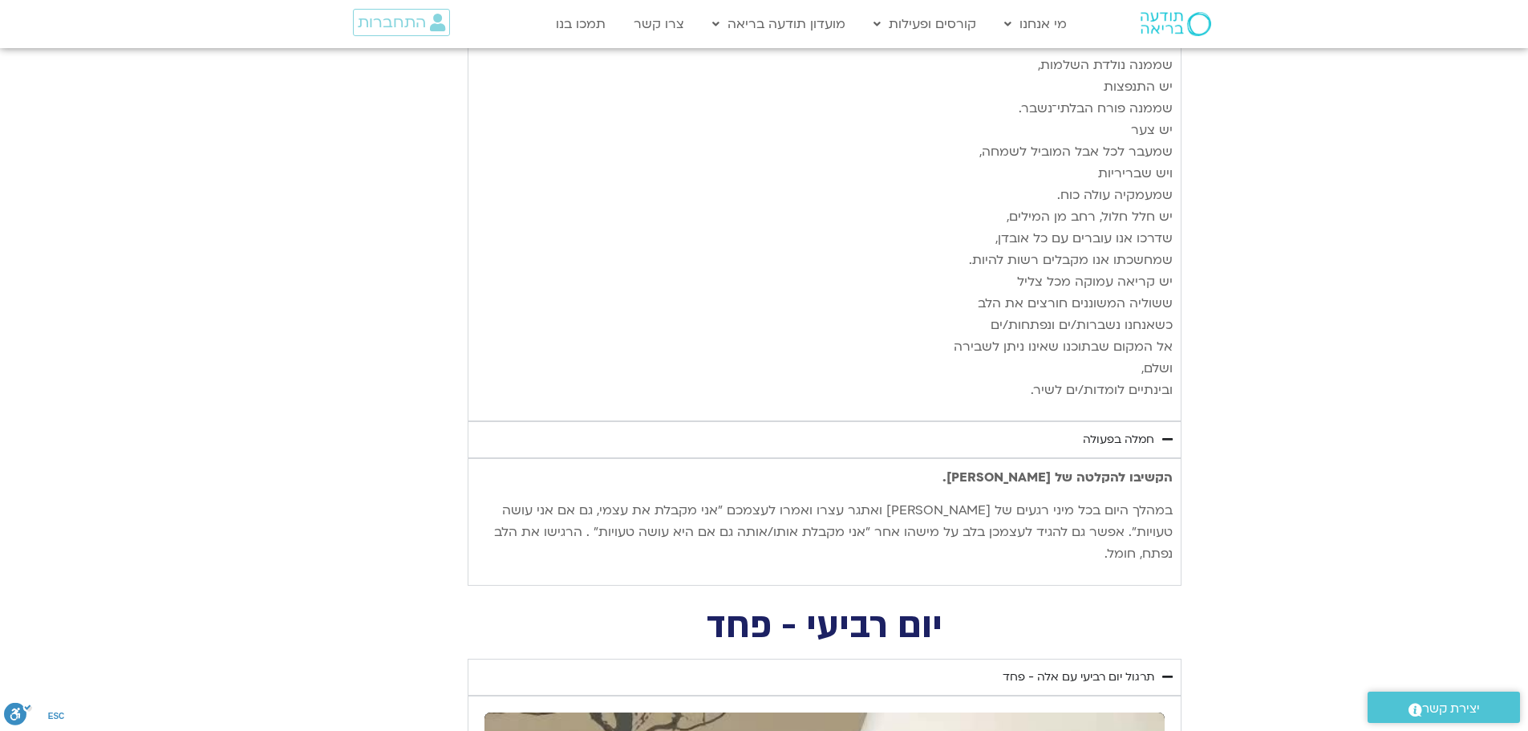
click at [1113, 430] on div "חמלה בפעולה" at bounding box center [1118, 439] width 71 height 19
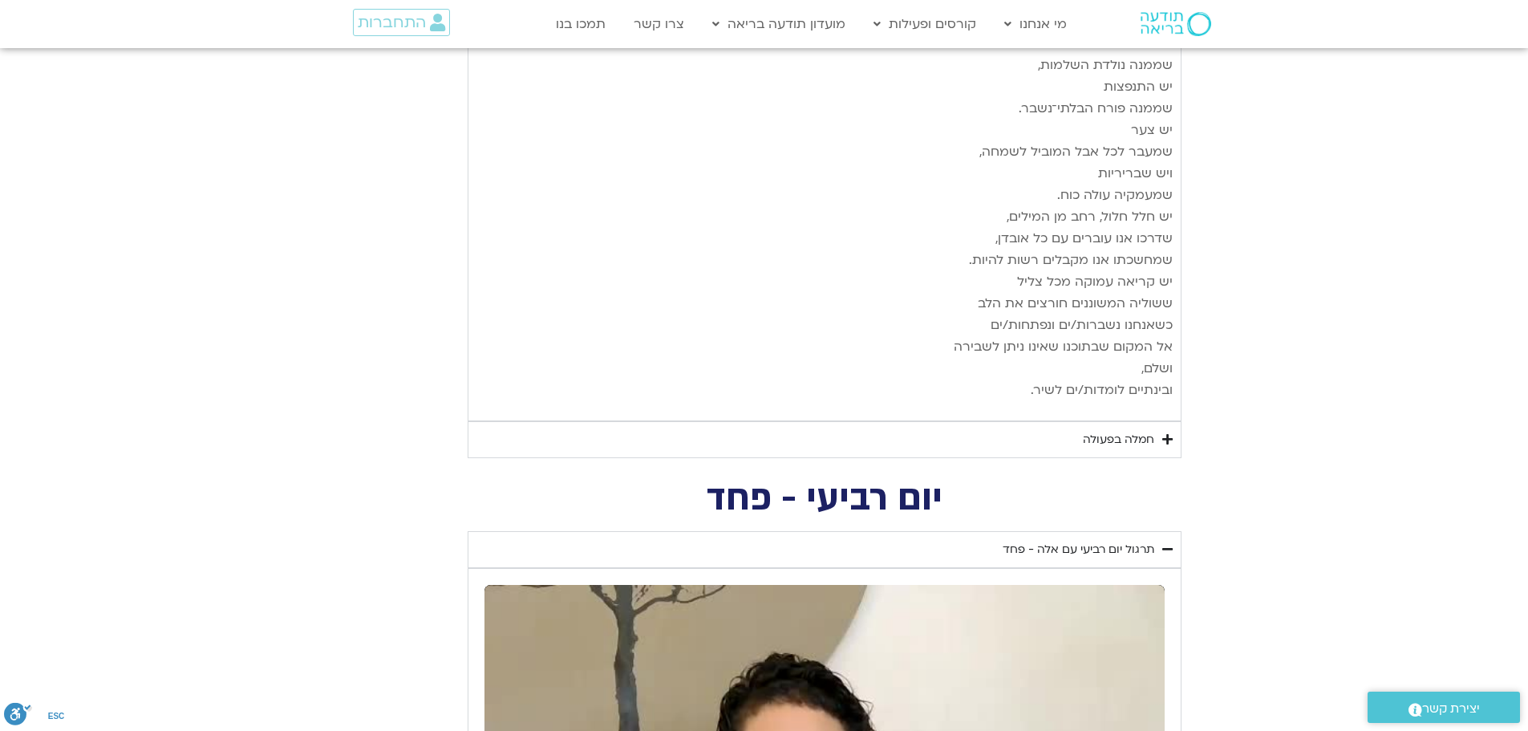
click at [1107, 430] on div "חמלה בפעולה" at bounding box center [1118, 439] width 71 height 19
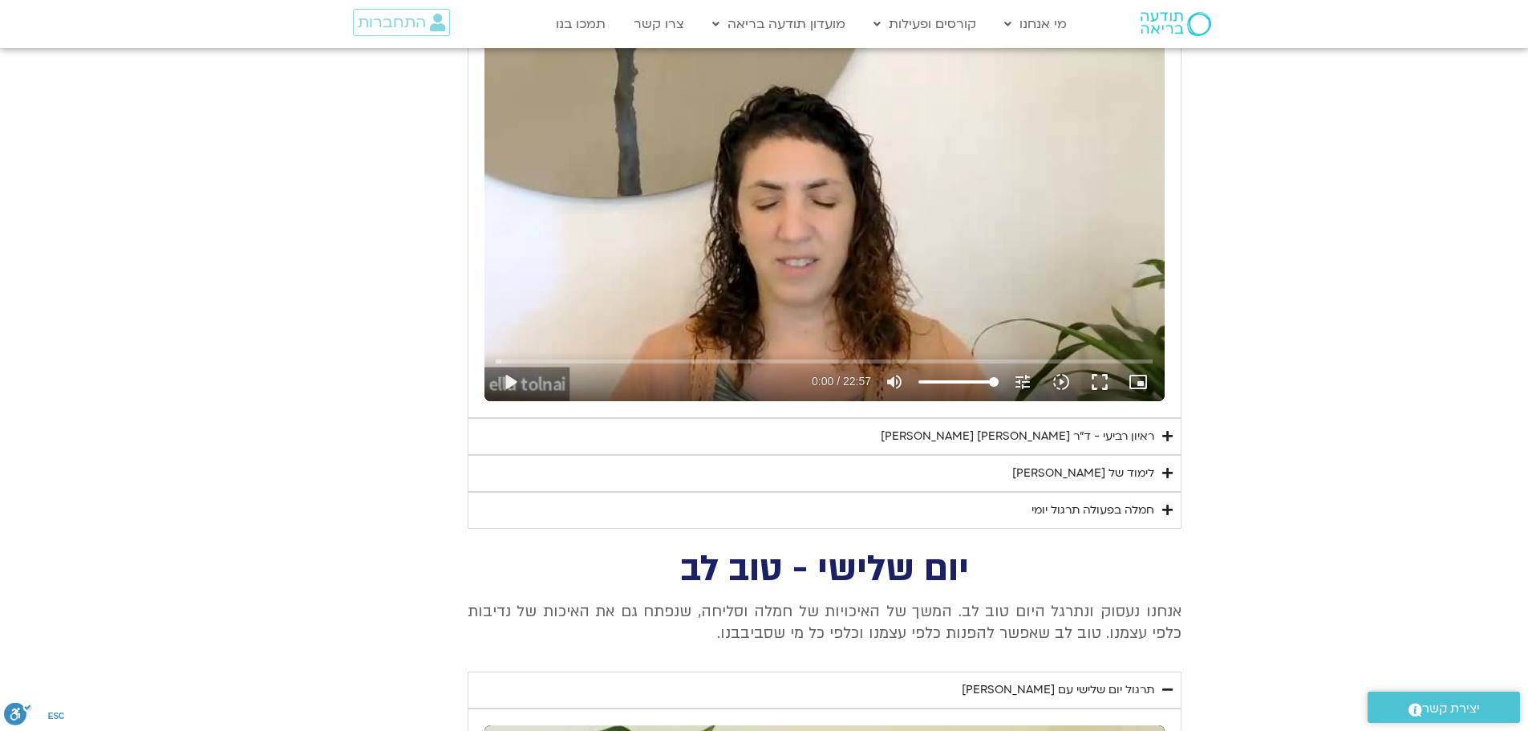
scroll to position [6176, 0]
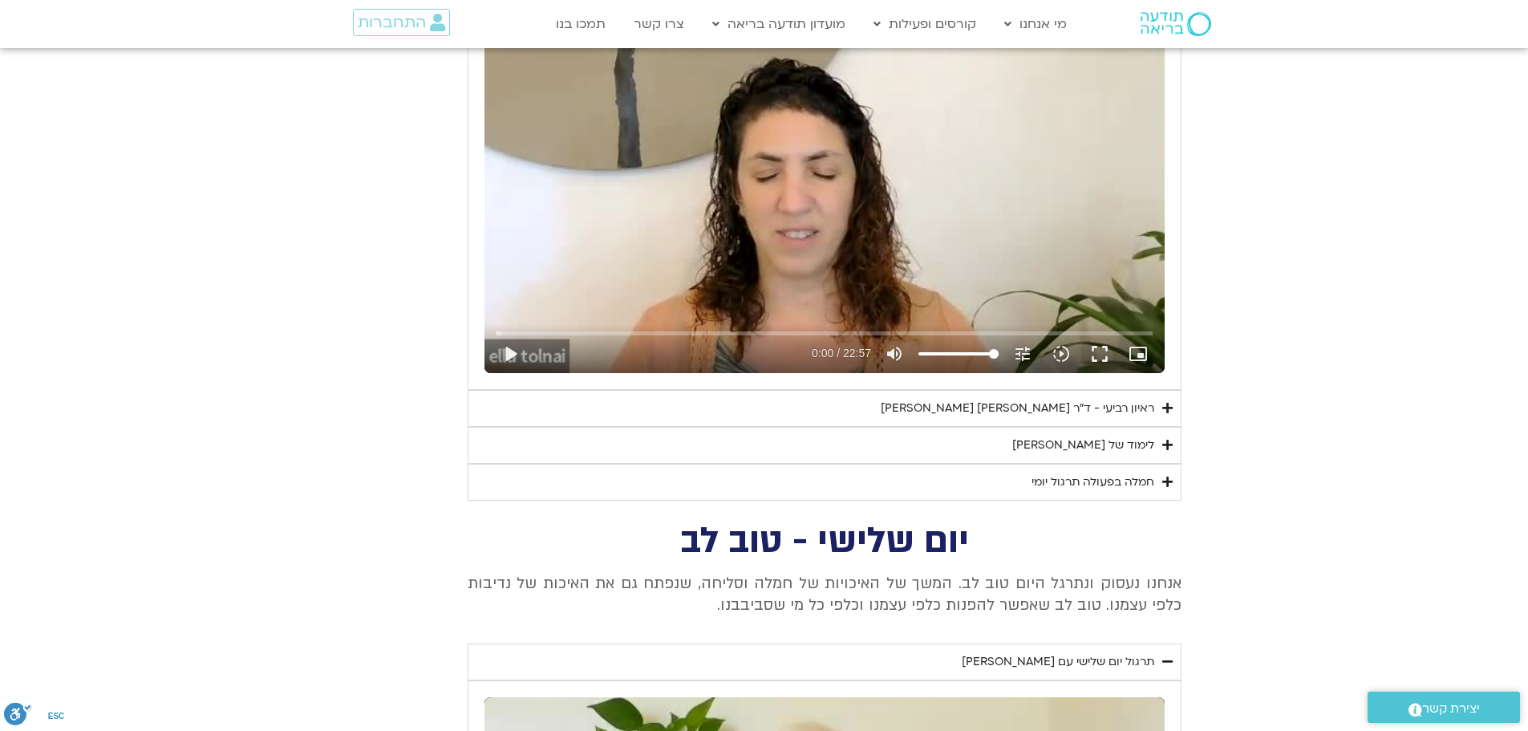
click at [1120, 436] on div "לימוד של [PERSON_NAME]" at bounding box center [1083, 445] width 142 height 19
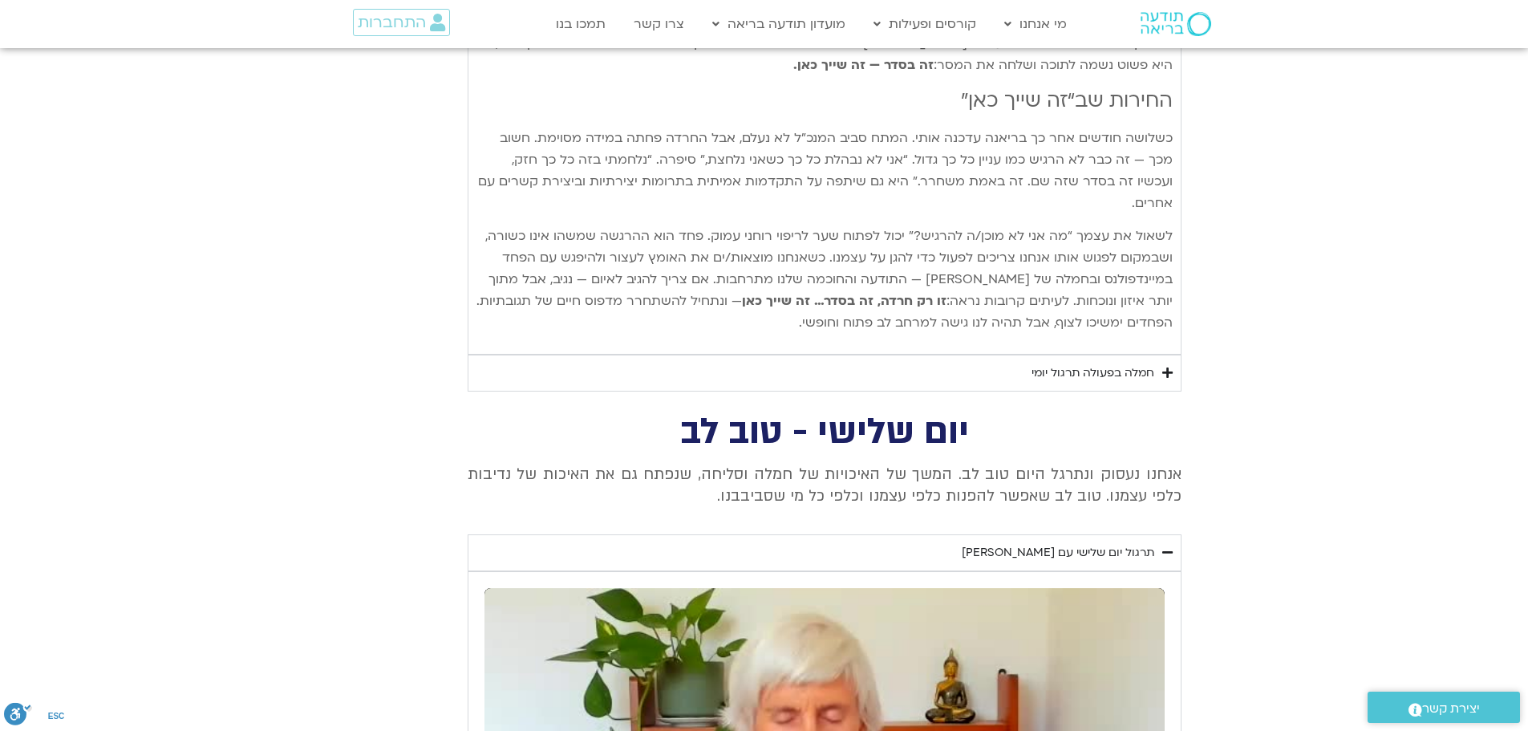
scroll to position [7539, 0]
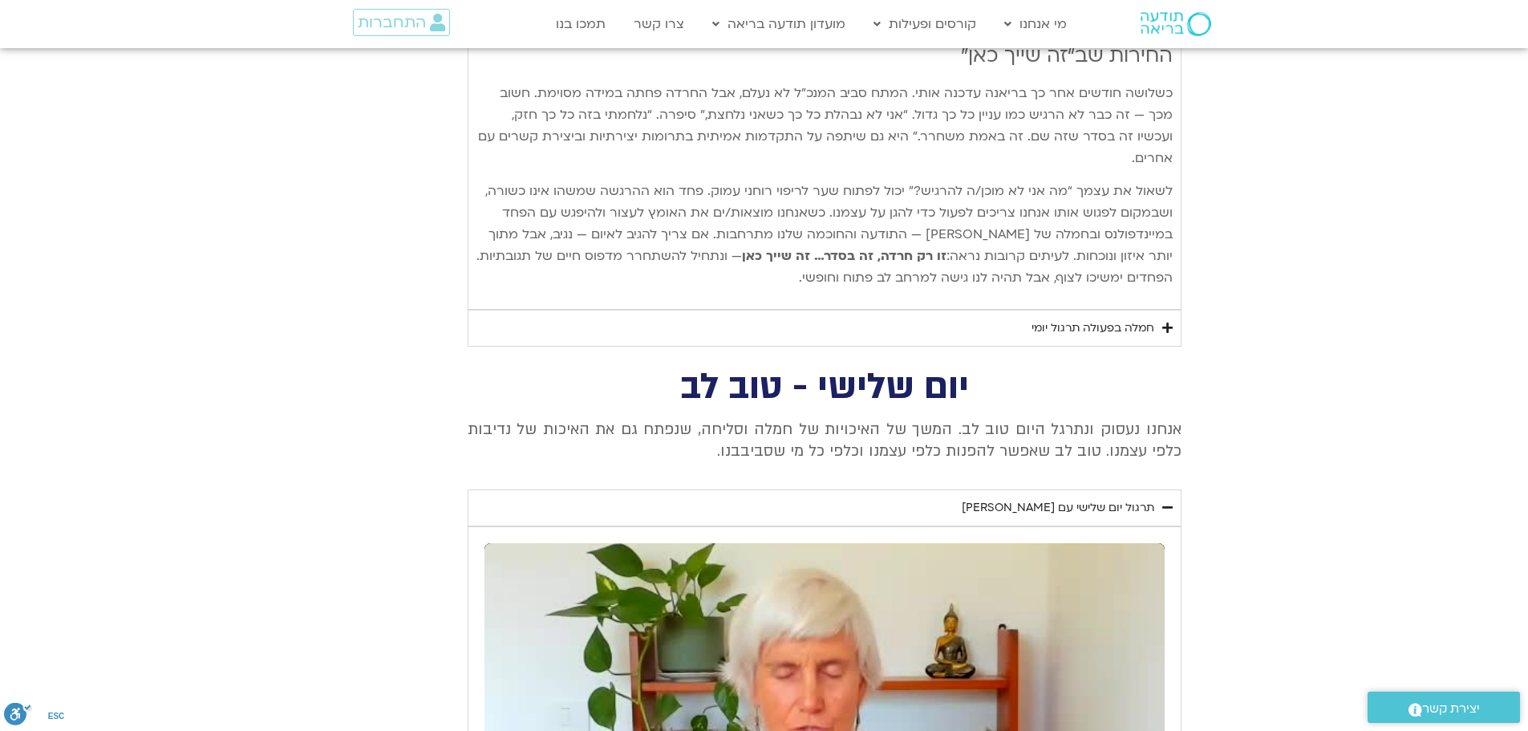
click at [1094, 318] on div "חמלה בפעולה תרגול יומי" at bounding box center [1092, 327] width 123 height 19
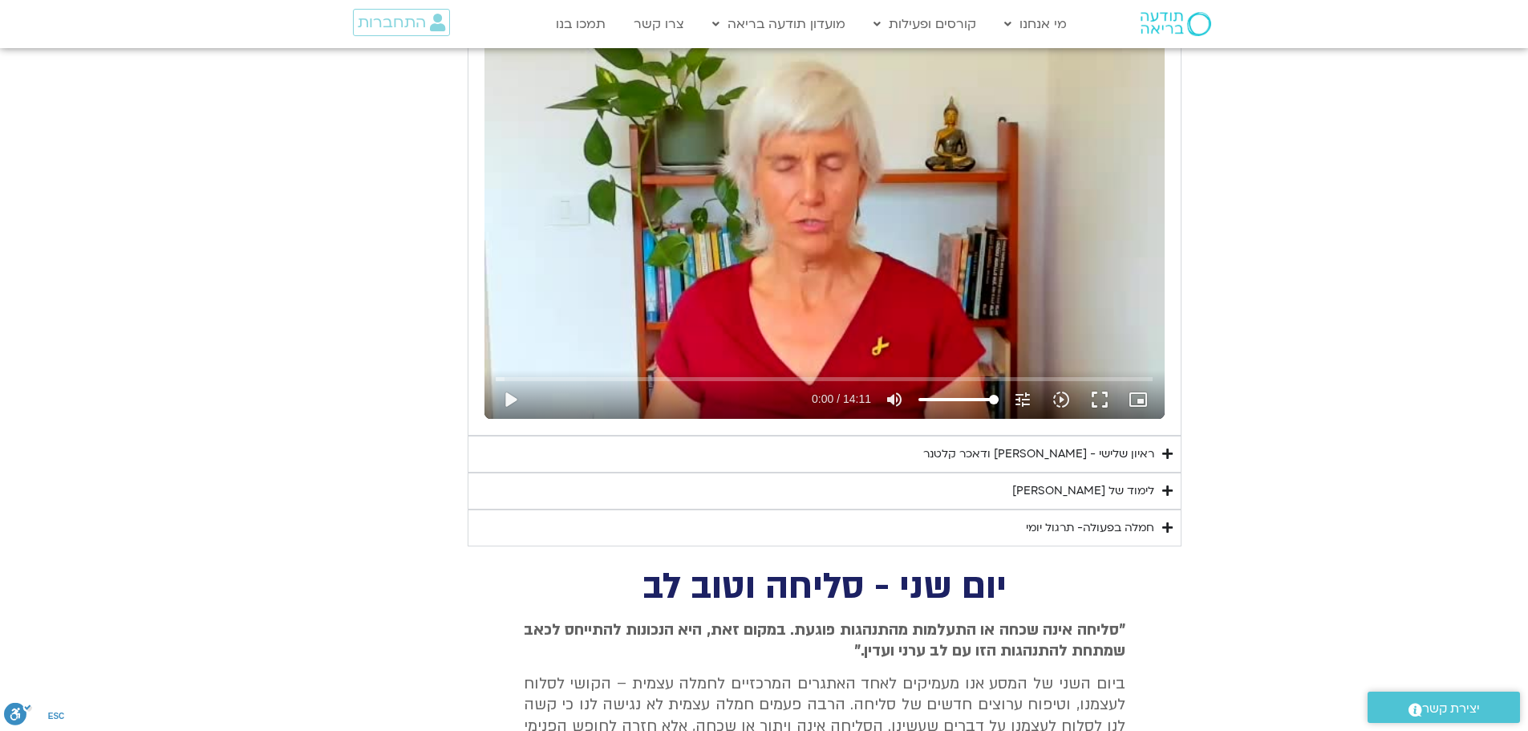
scroll to position [8342, 0]
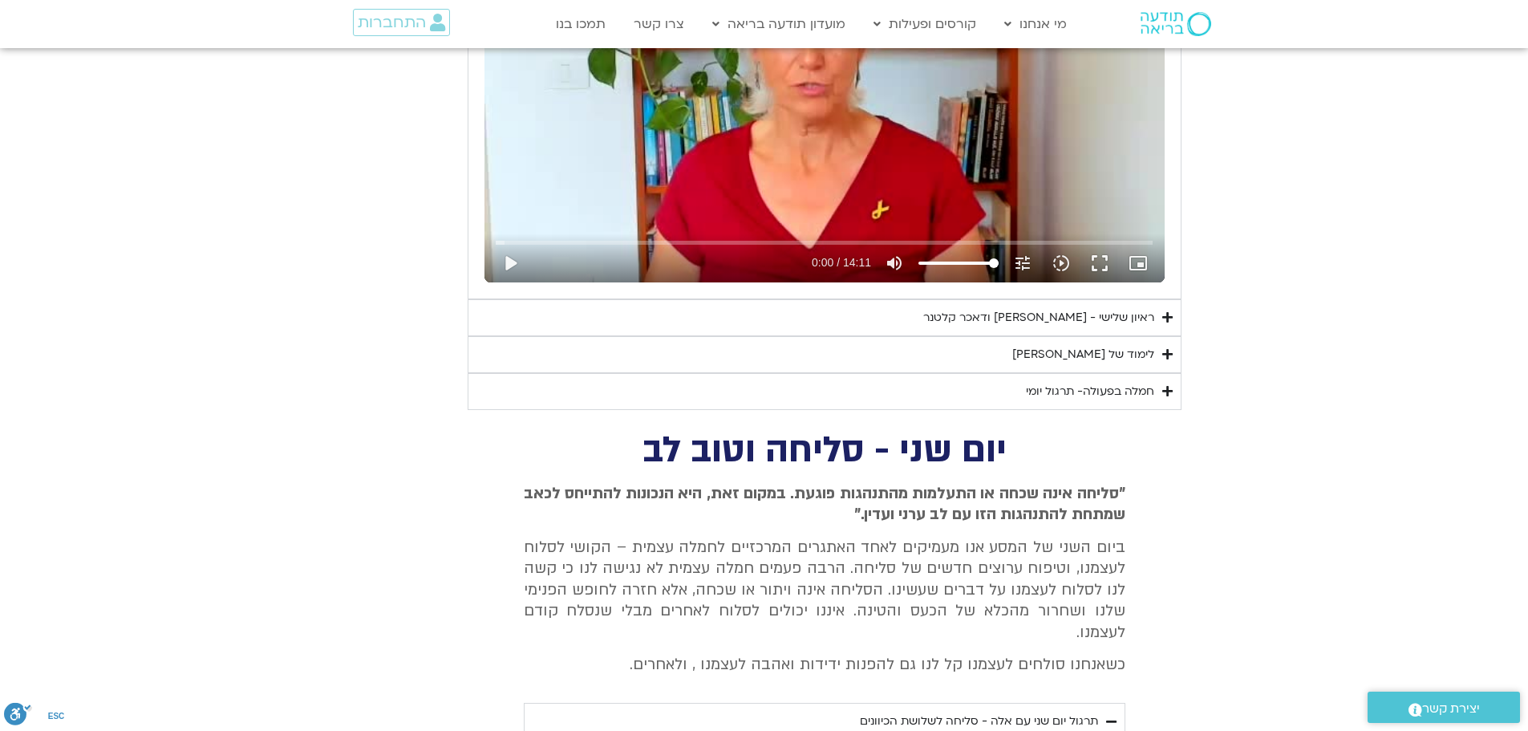
click at [1008, 308] on div "ראיון שלישי - [PERSON_NAME] ודאכר קלטנר" at bounding box center [1038, 317] width 231 height 19
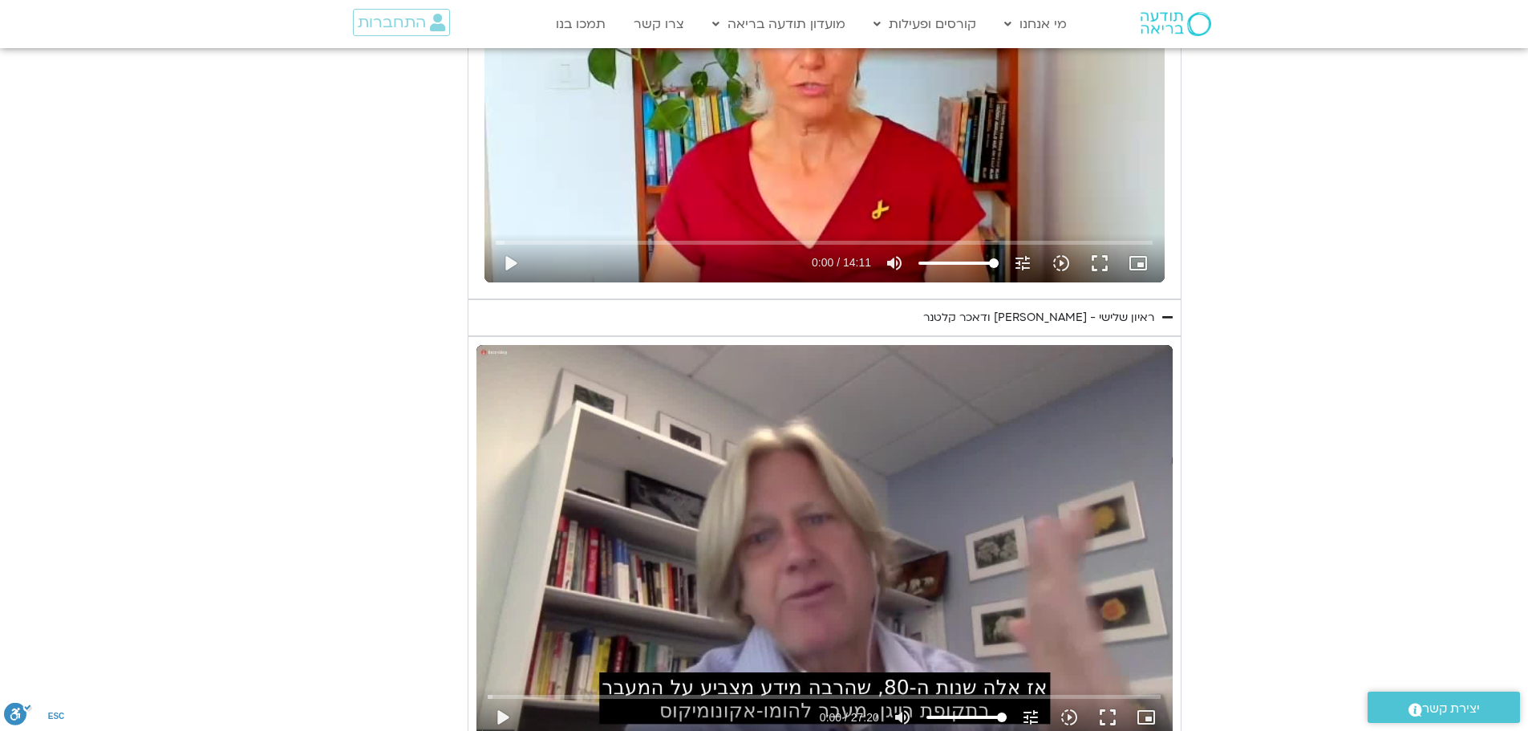
click at [1197, 179] on section "יום שלישי - טוב לב אנחנו נעסוק ונתרגל היום טוב לב. המשך של האיכויות של חמלה וסל…" at bounding box center [764, 273] width 1528 height 1092
click at [331, 380] on section "יום שלישי - טוב לב אנחנו נעסוק ונתרגל היום טוב לב. המשך של האיכויות של חמלה וסל…" at bounding box center [764, 273] width 1528 height 1092
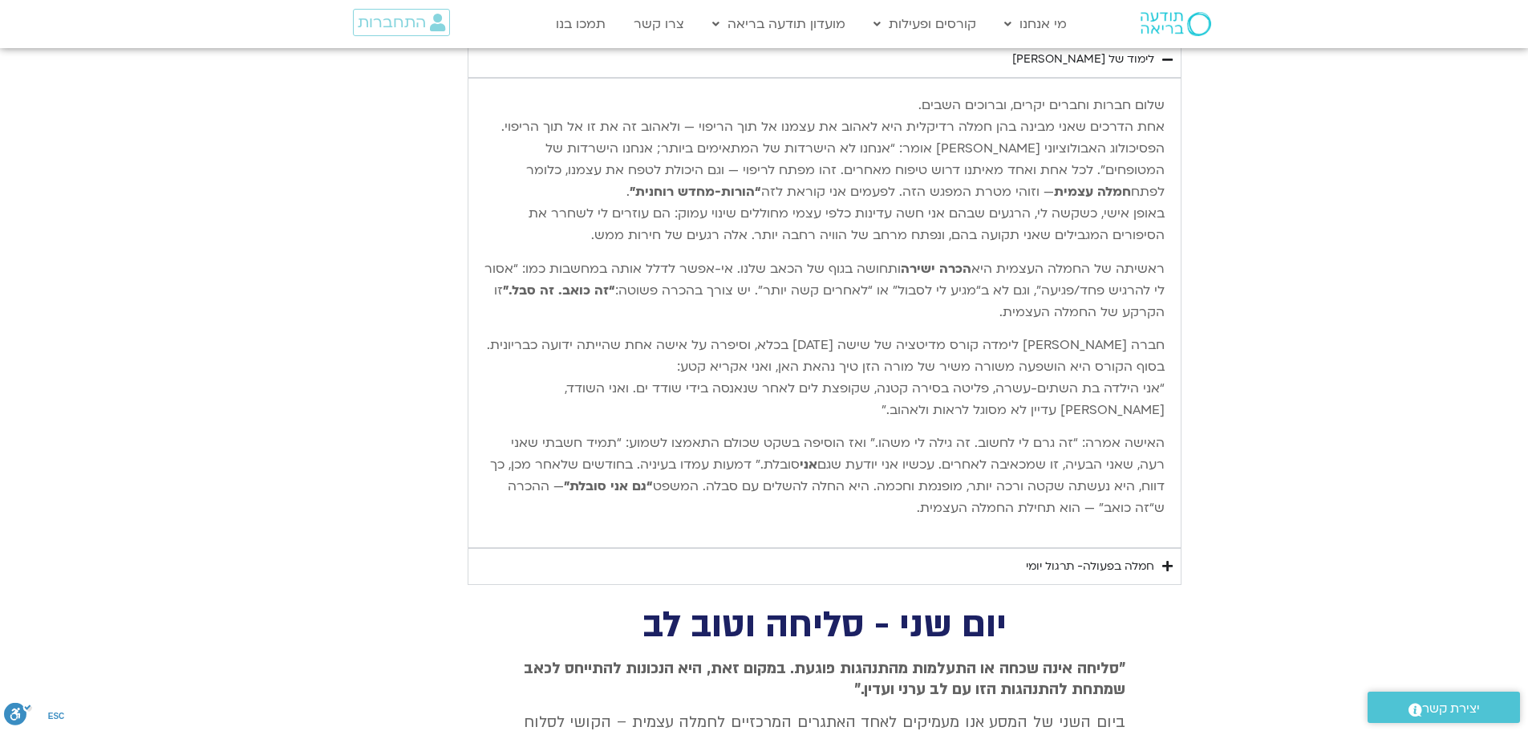
scroll to position [9063, 0]
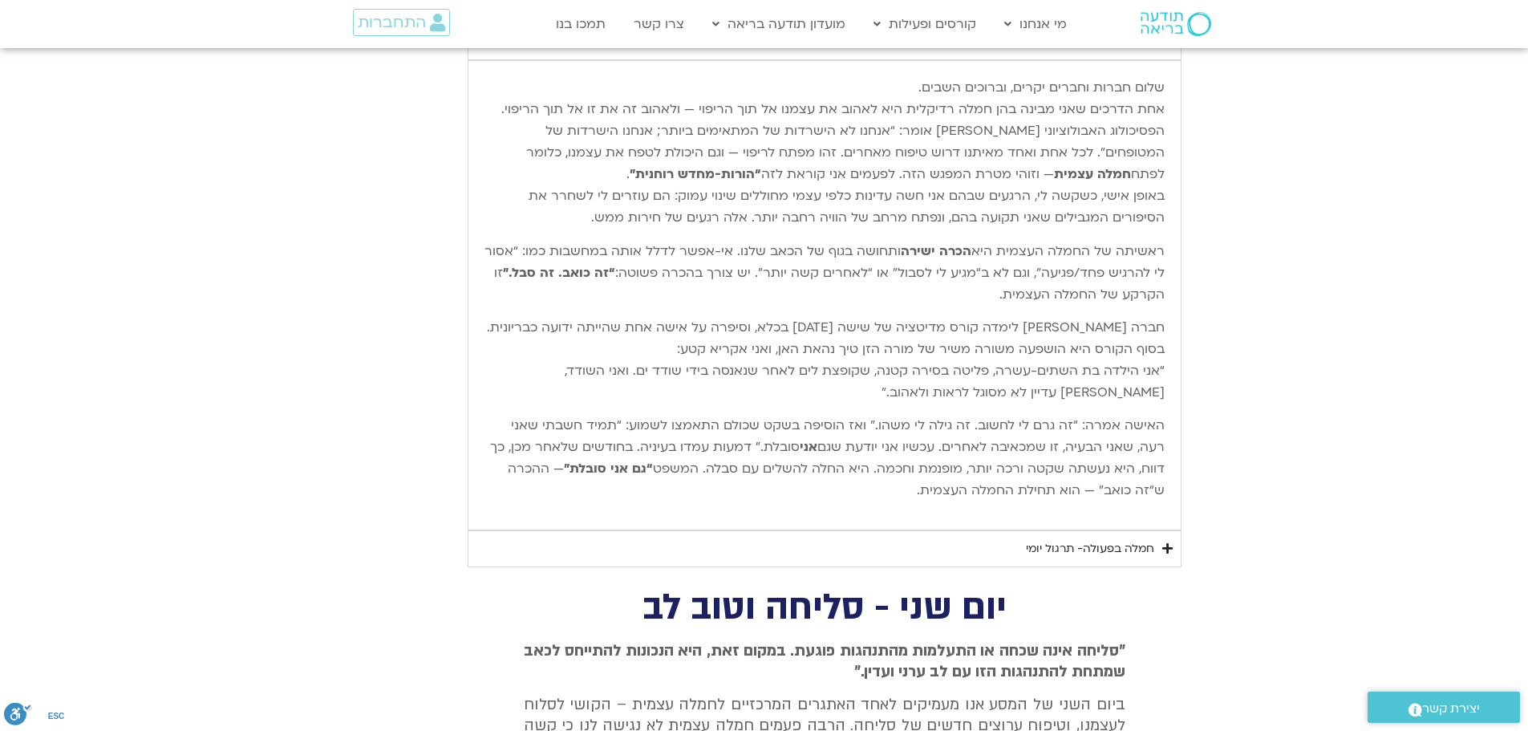
click at [1117, 539] on div "חמלה בפעולה- תרגול יומי" at bounding box center [1090, 548] width 128 height 19
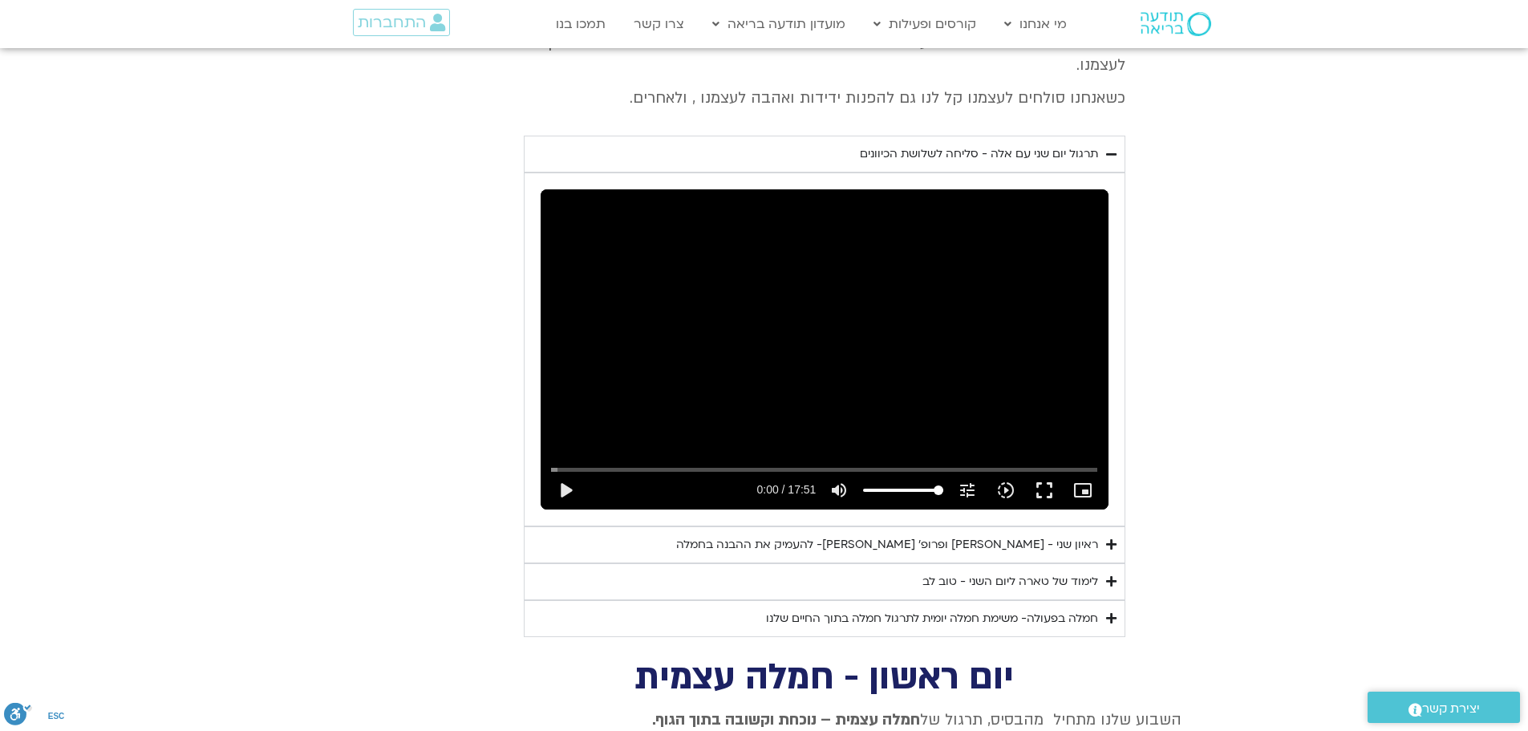
scroll to position [9946, 0]
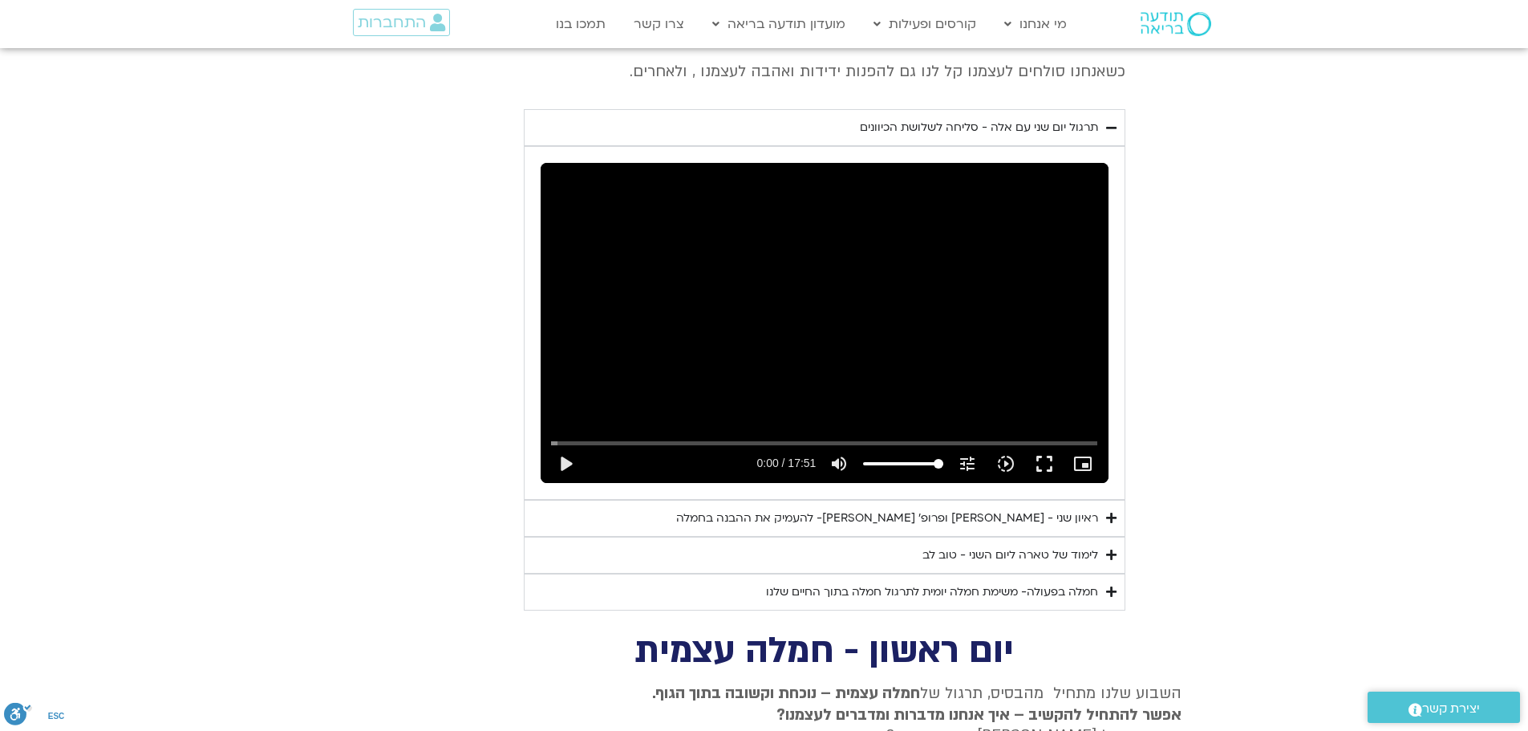
click at [964, 509] on div "ראיון שני - [PERSON_NAME] ופרופ׳ [PERSON_NAME]- להעמיק את ההבנה בחמלה" at bounding box center [887, 518] width 422 height 19
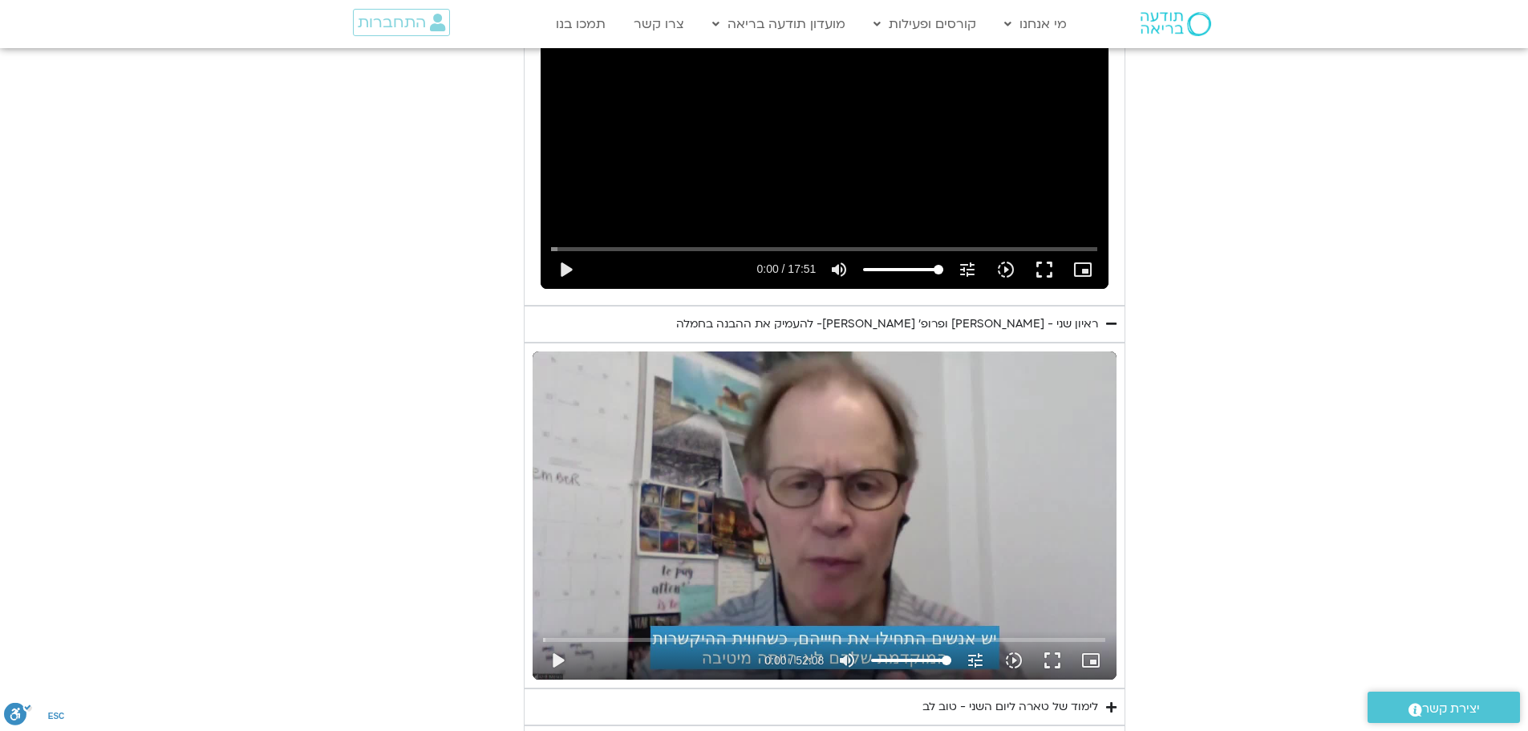
scroll to position [10186, 0]
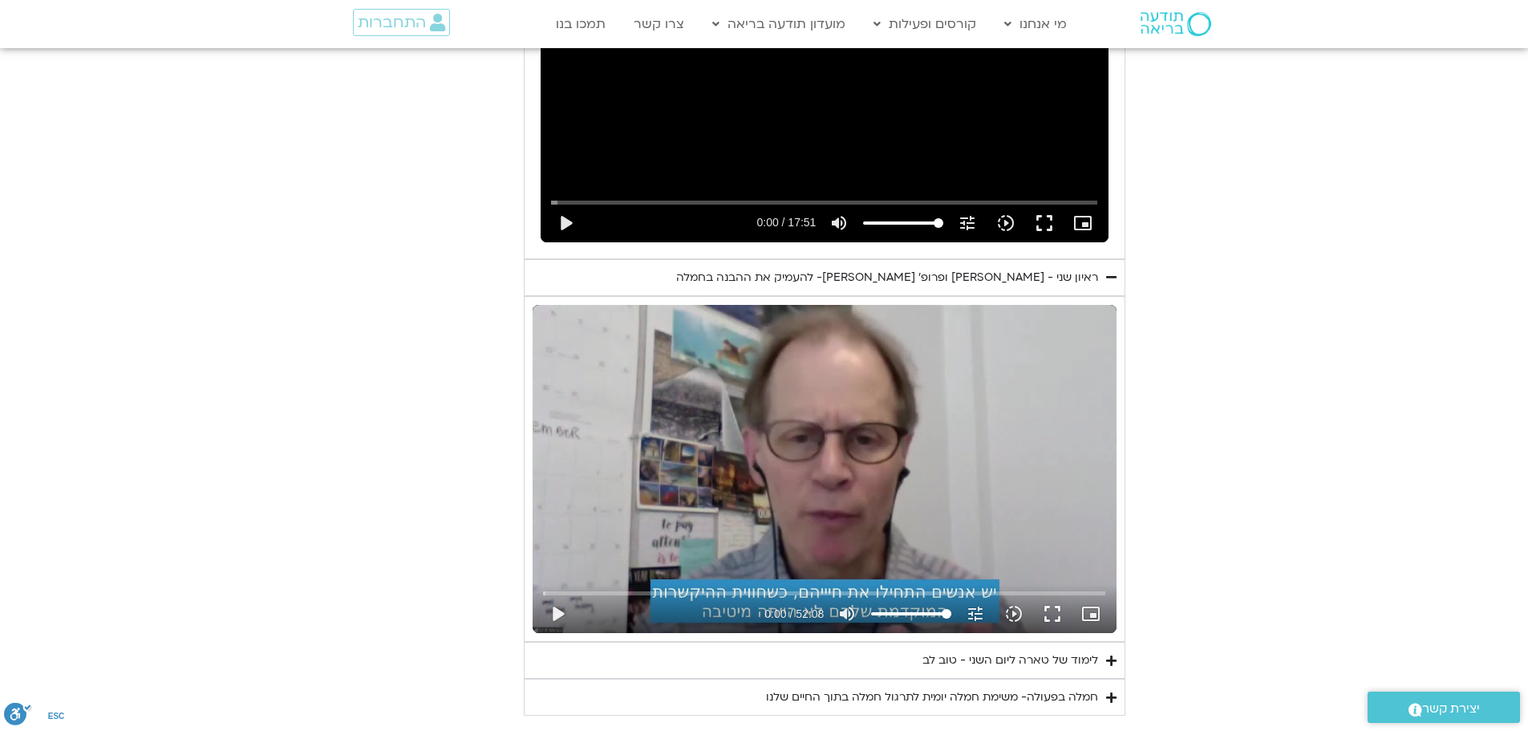
click at [1033, 650] on div "לימוד של טארה ליום השני - טוב לב" at bounding box center [1010, 659] width 176 height 19
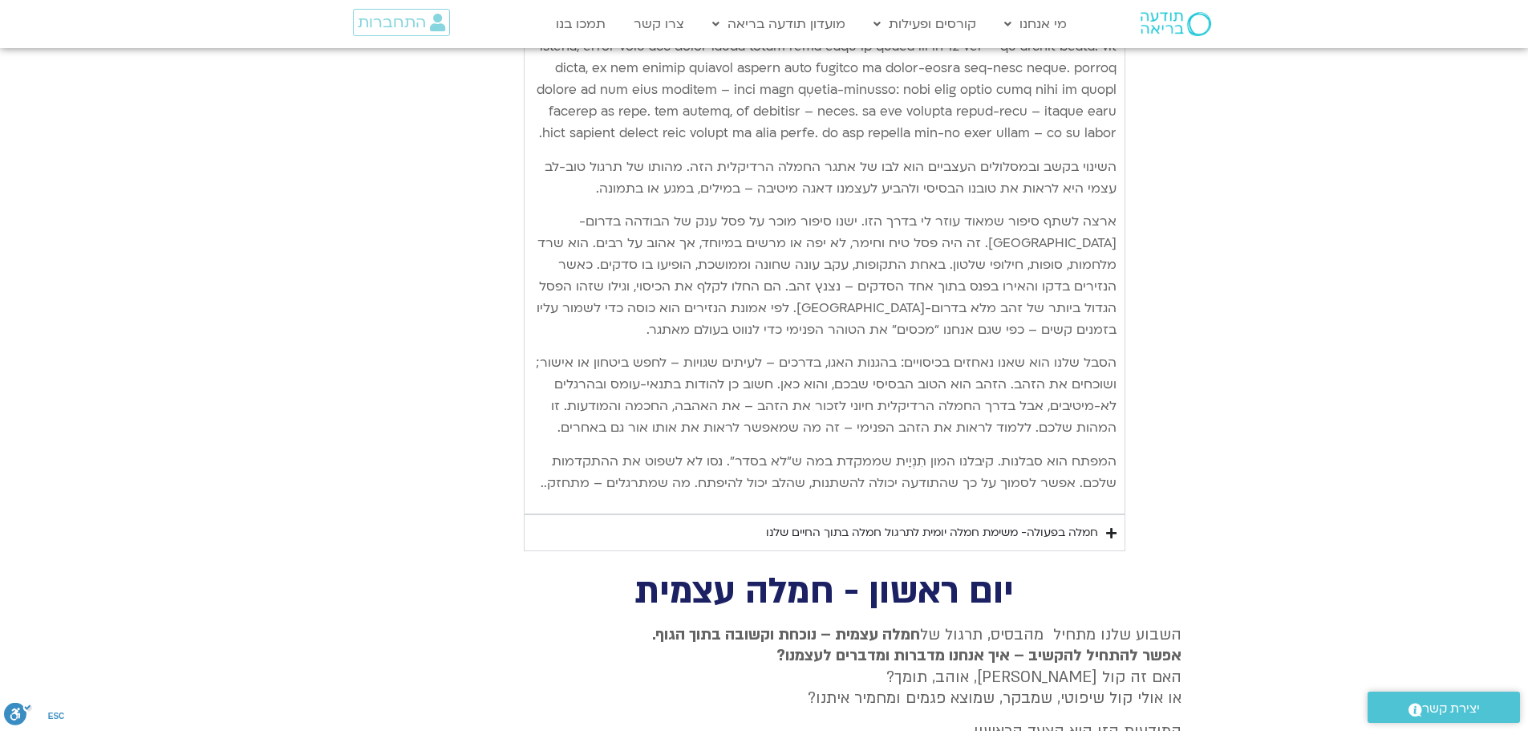
scroll to position [11149, 0]
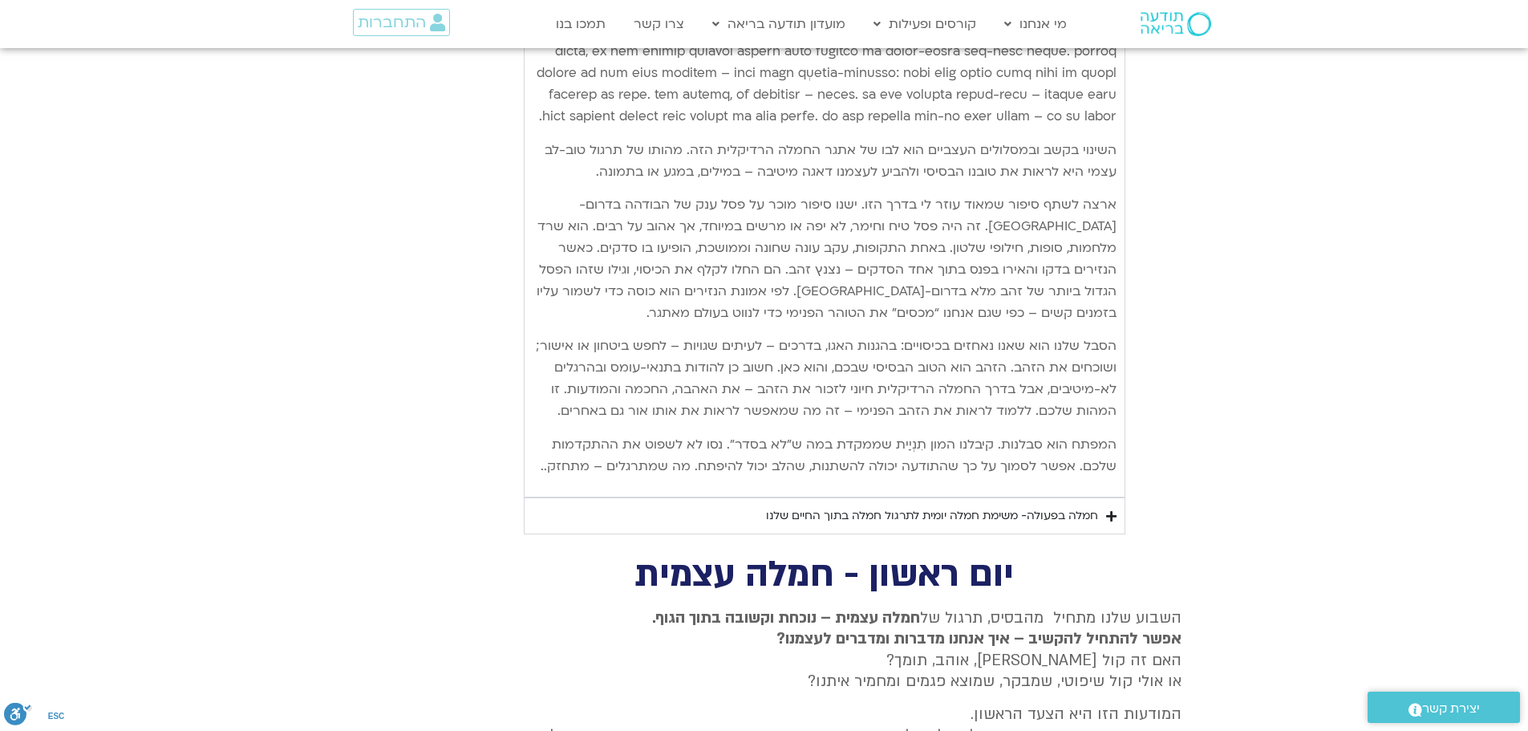
click at [1072, 506] on div "חמלה בפעולה- משימת חמלה יומית לתרגול חמלה בתוך החיים שלנו" at bounding box center [932, 515] width 332 height 19
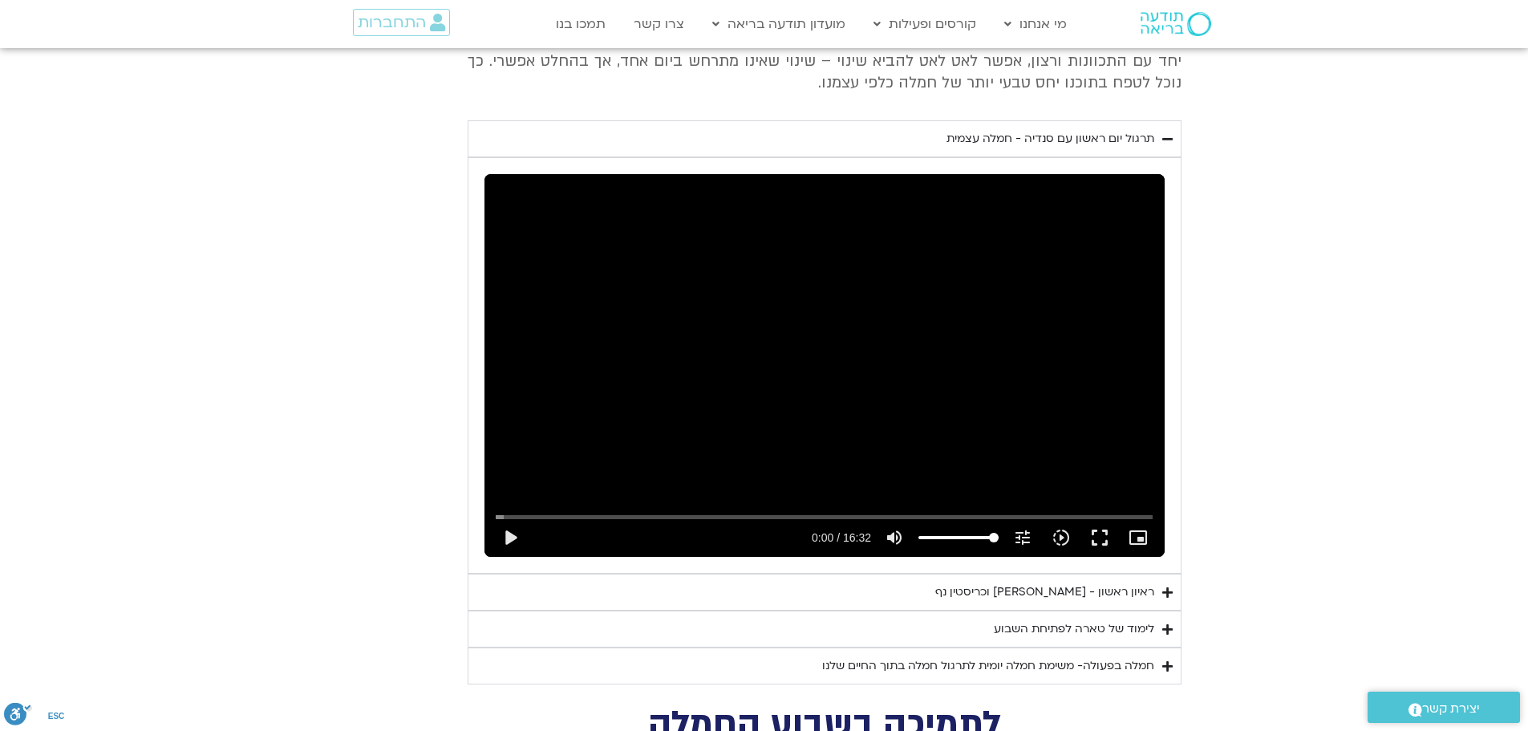
scroll to position [12111, 0]
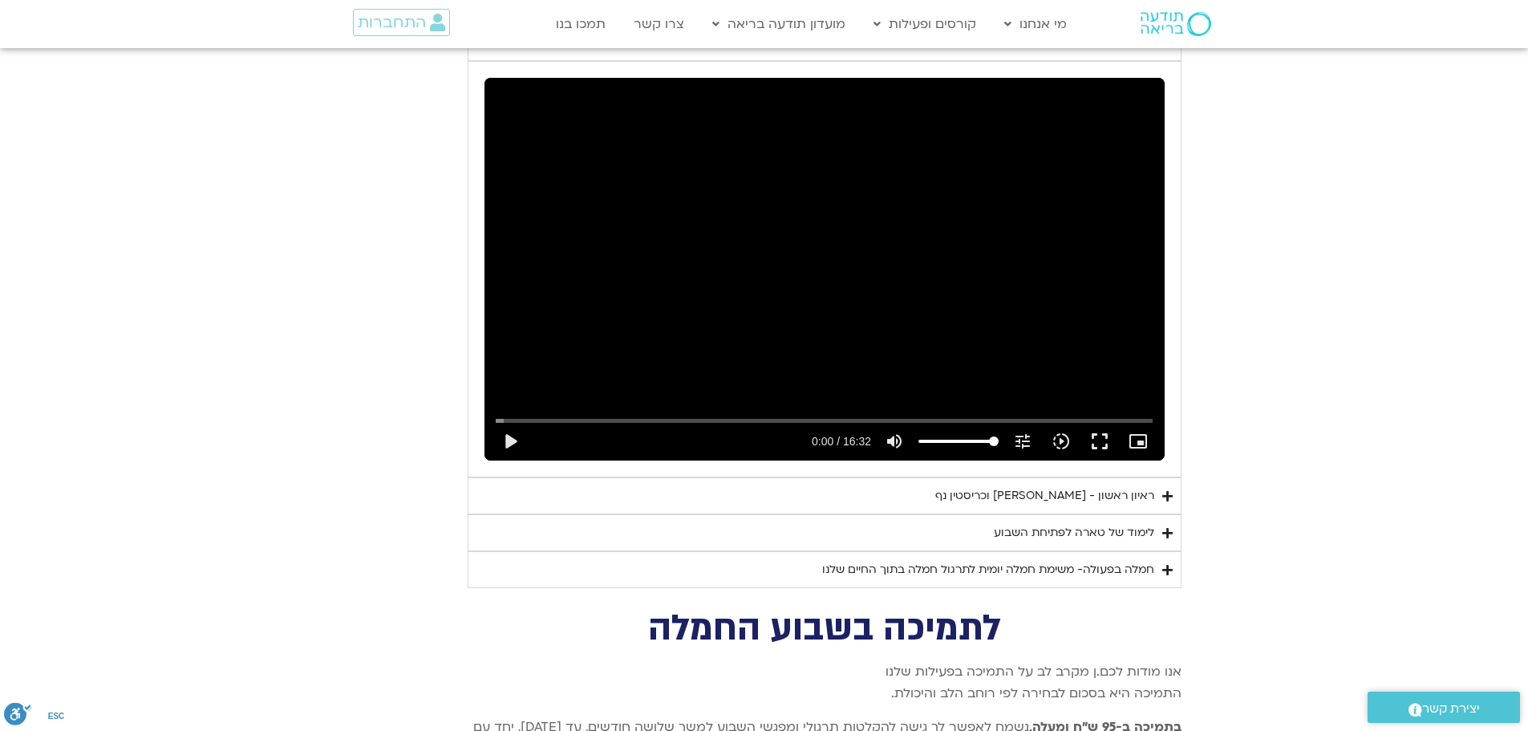
click at [1046, 523] on div "לימוד של טארה לפתיחת השבוע" at bounding box center [1074, 532] width 160 height 19
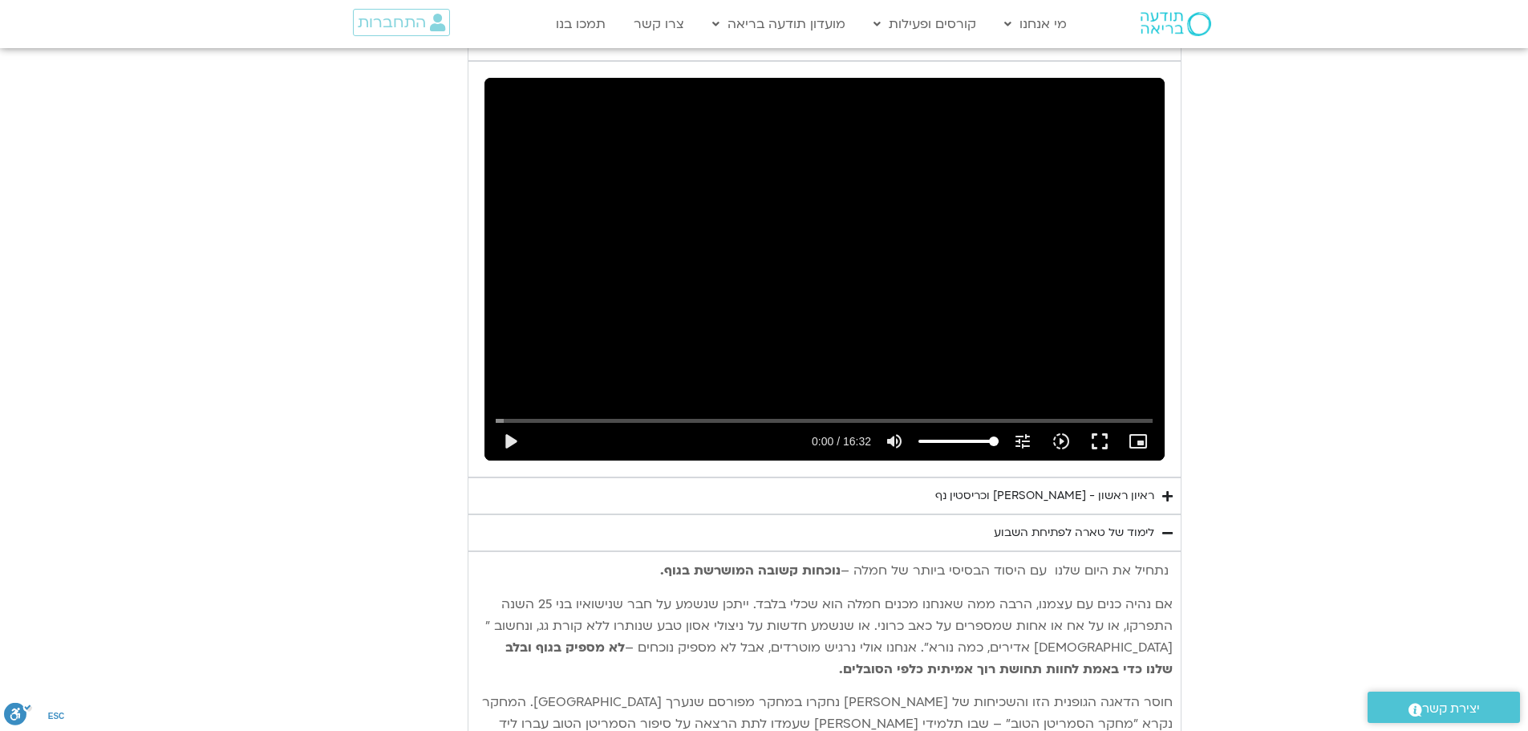
click at [999, 486] on div "ראיון ראשון - [PERSON_NAME] וכריסטין נף" at bounding box center [1044, 495] width 219 height 19
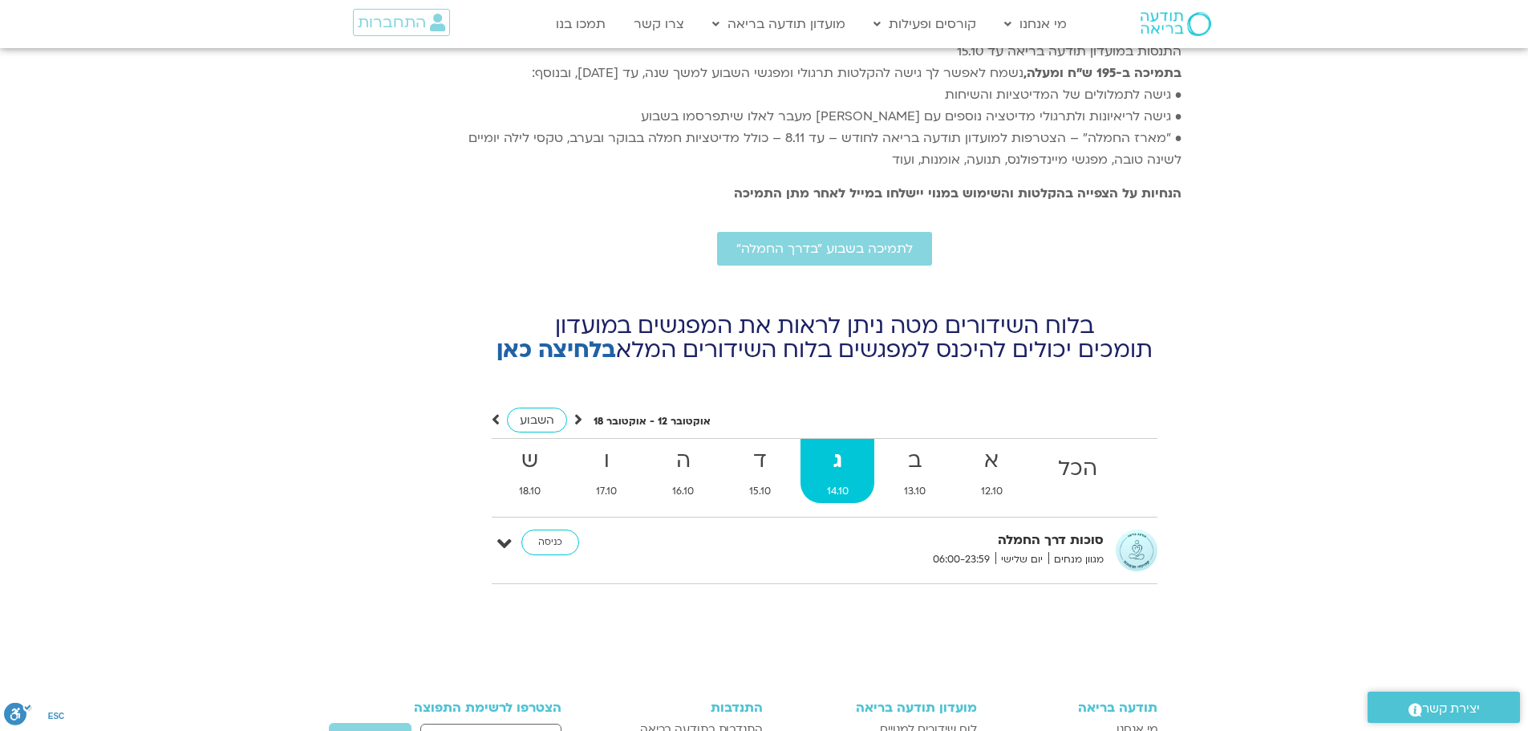
scroll to position [13843, 0]
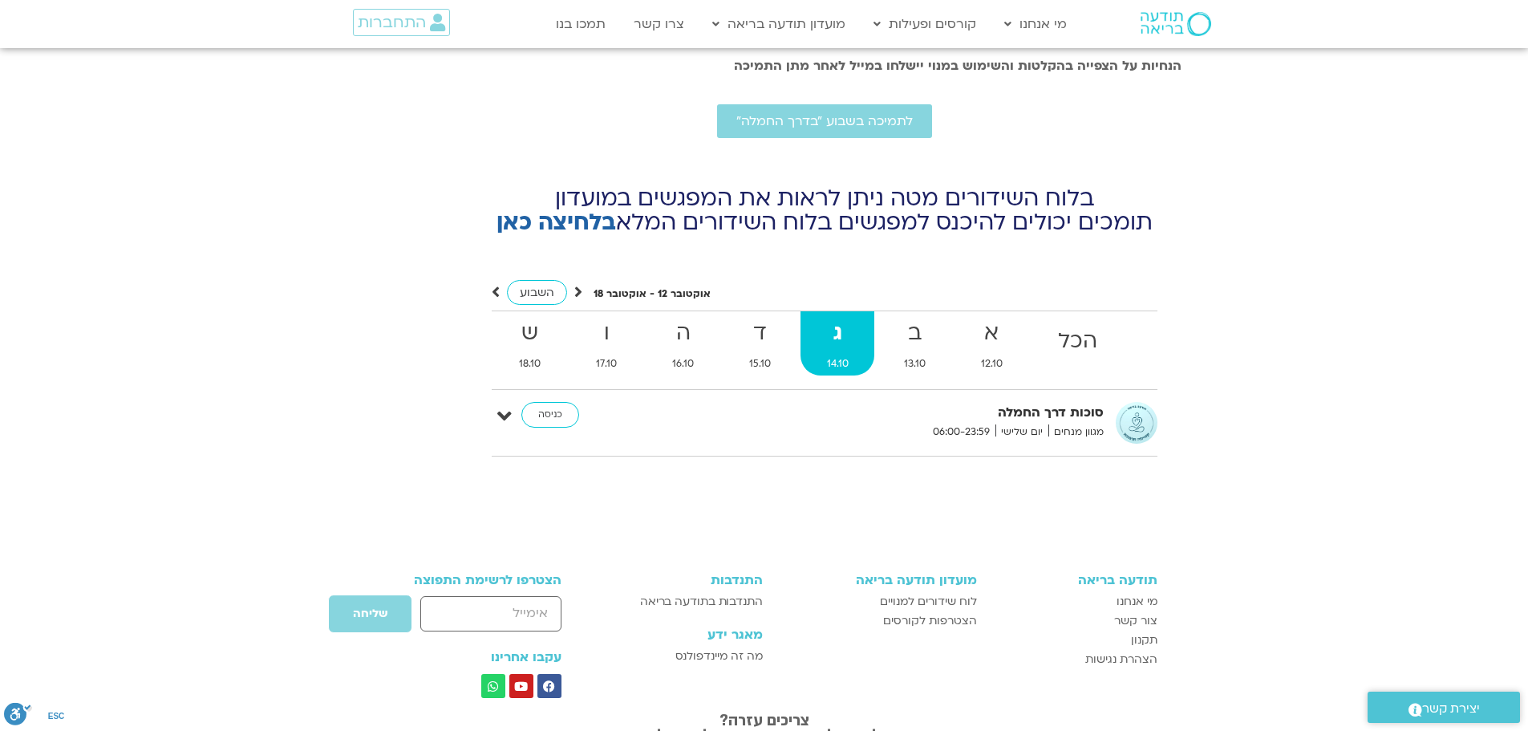
type input "2465.266667"
